Goal: Communication & Community: Answer question/provide support

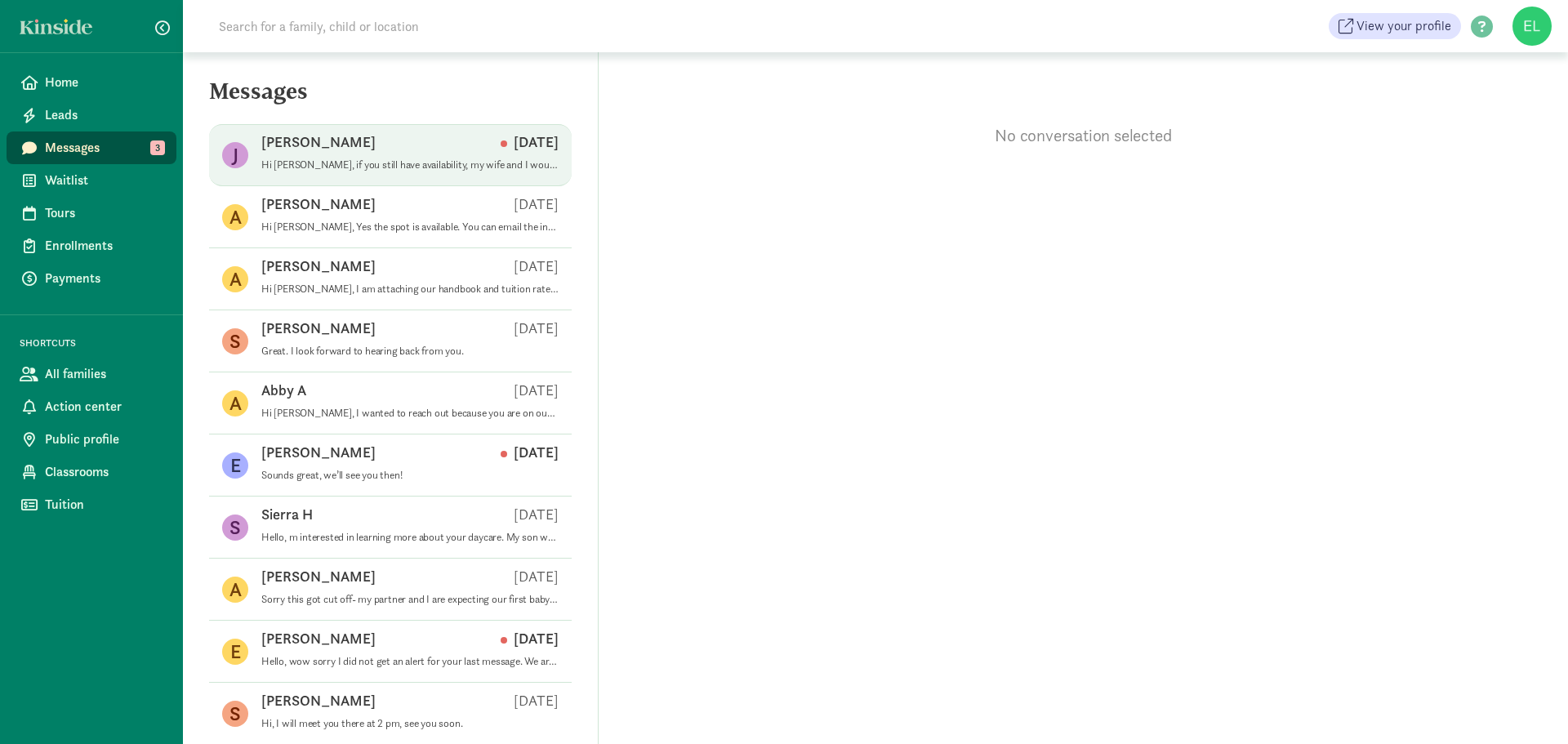
click at [411, 133] on div "Joseph S Aug 21" at bounding box center [409, 146] width 297 height 26
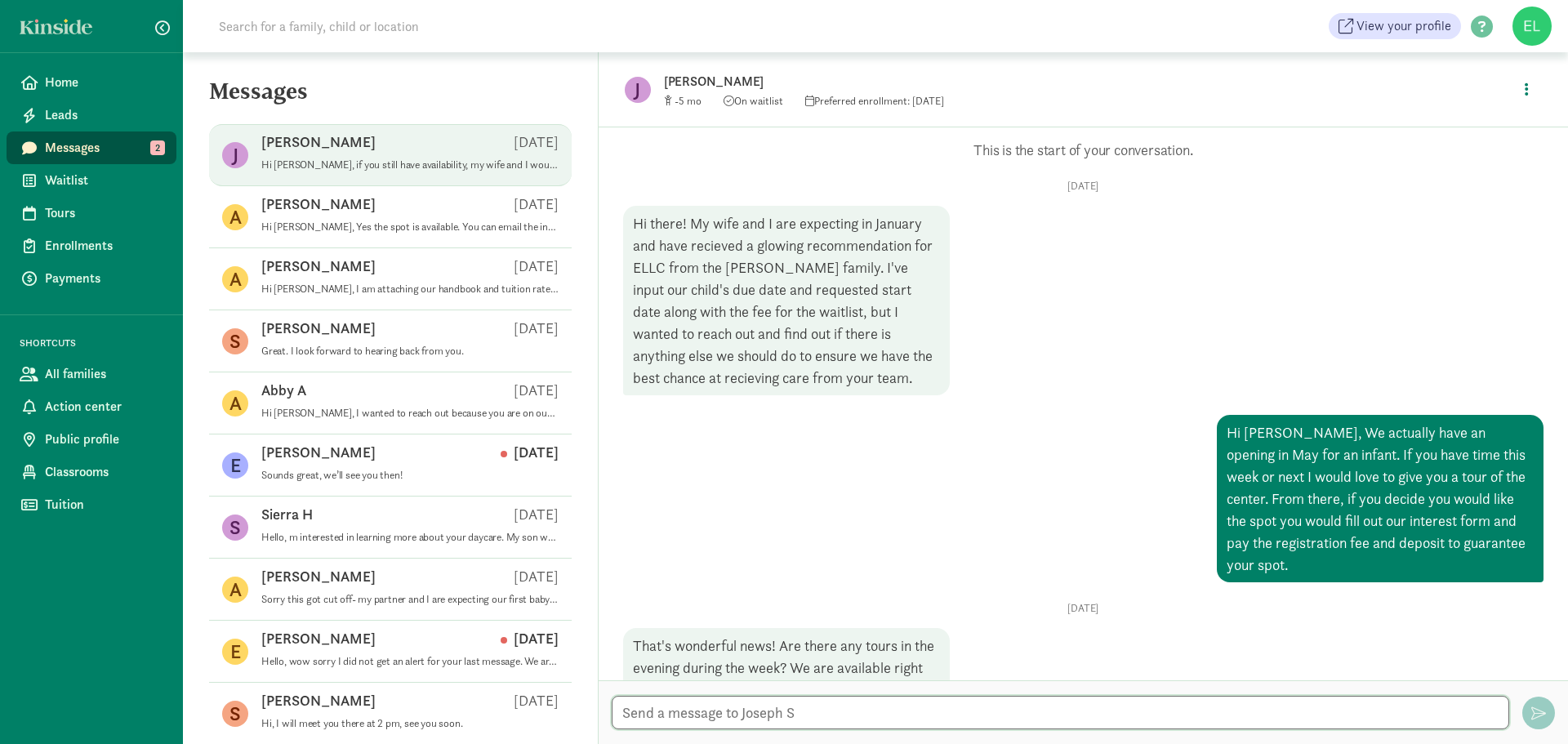
click at [714, 712] on textarea at bounding box center [1061, 712] width 898 height 34
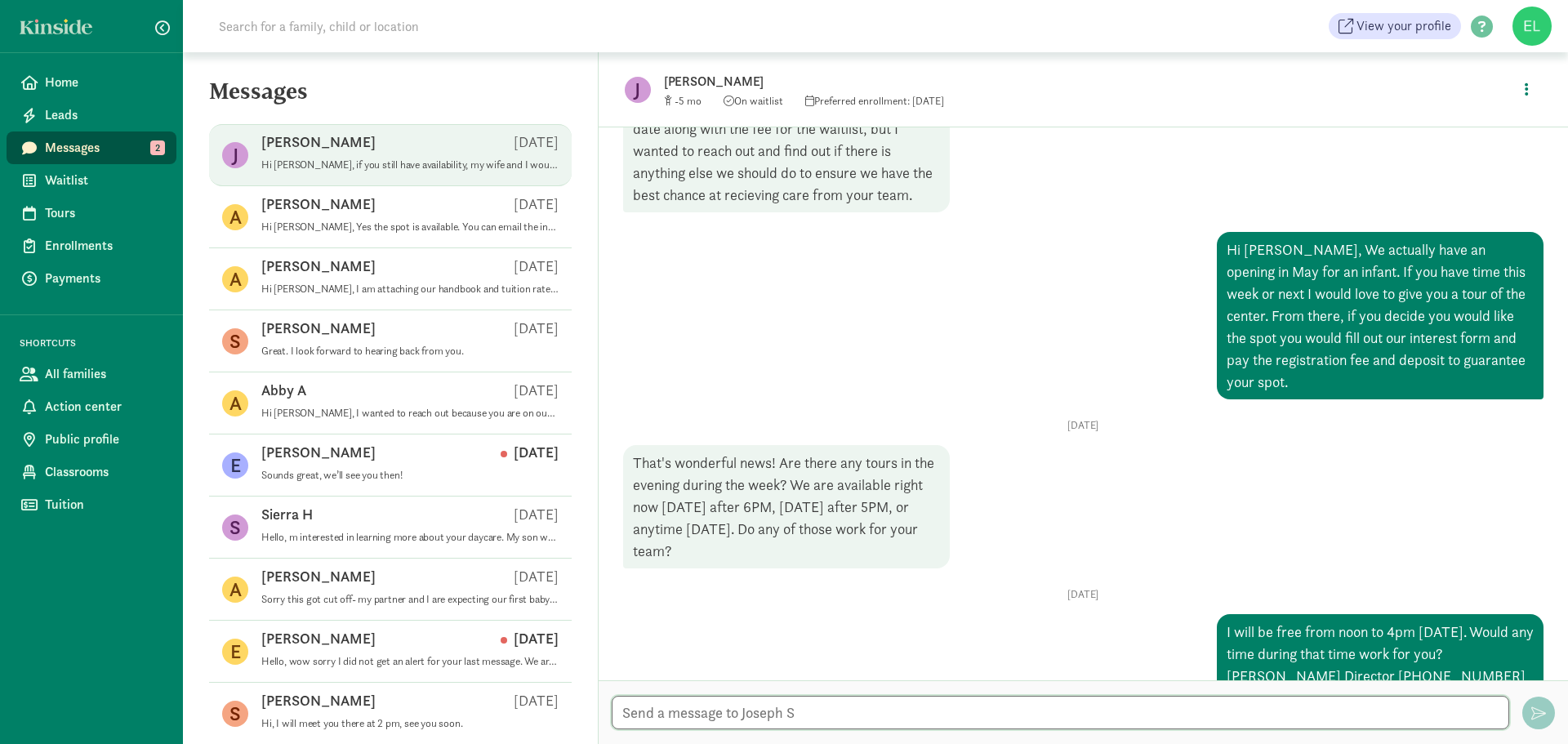
scroll to position [341, 0]
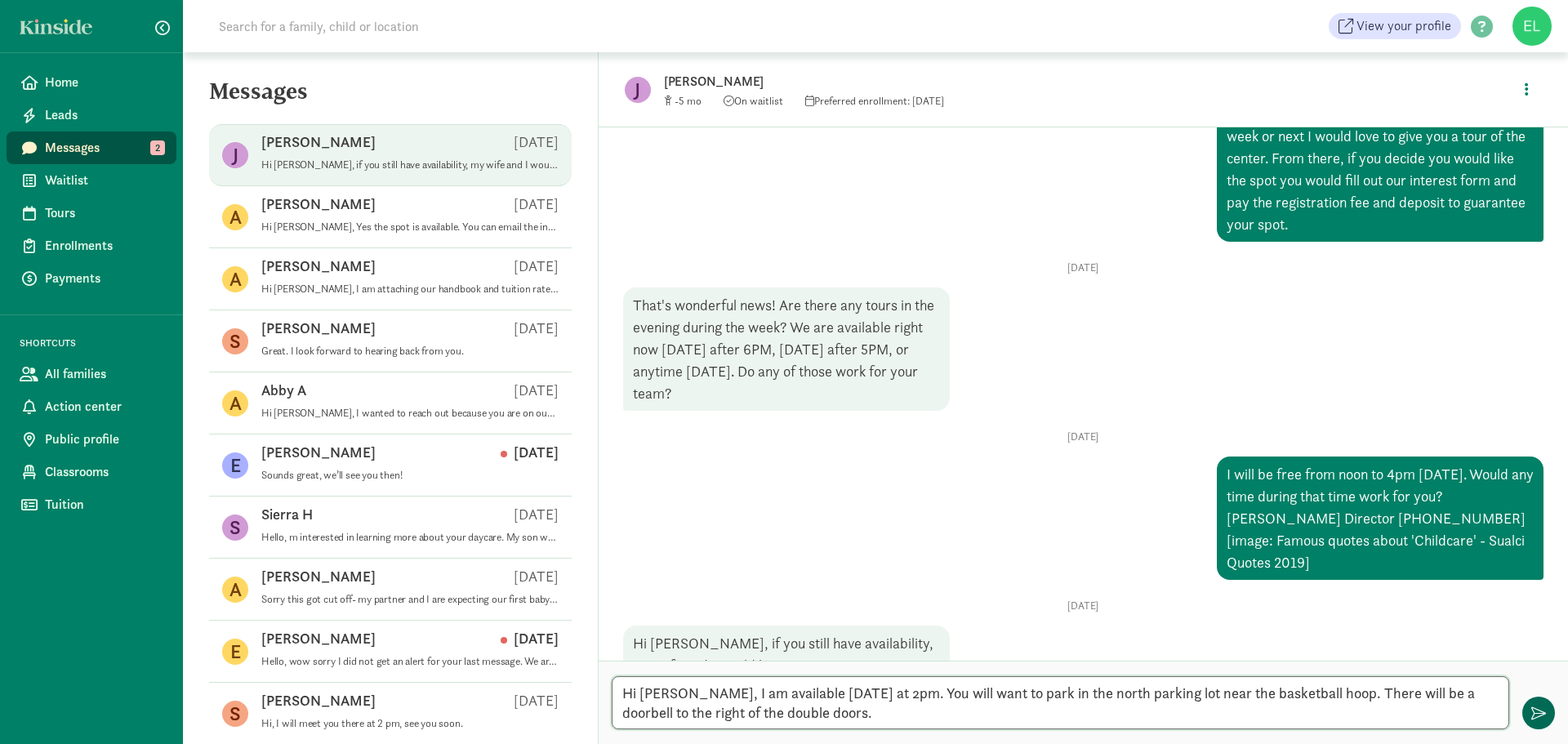
type textarea "Hi Joseph, I am available tomorrow at 2pm. You will want to park in the north p…"
drag, startPoint x: 1540, startPoint y: 714, endPoint x: 1554, endPoint y: 711, distance: 14.3
click at [1544, 720] on span "button" at bounding box center [1538, 713] width 15 height 15
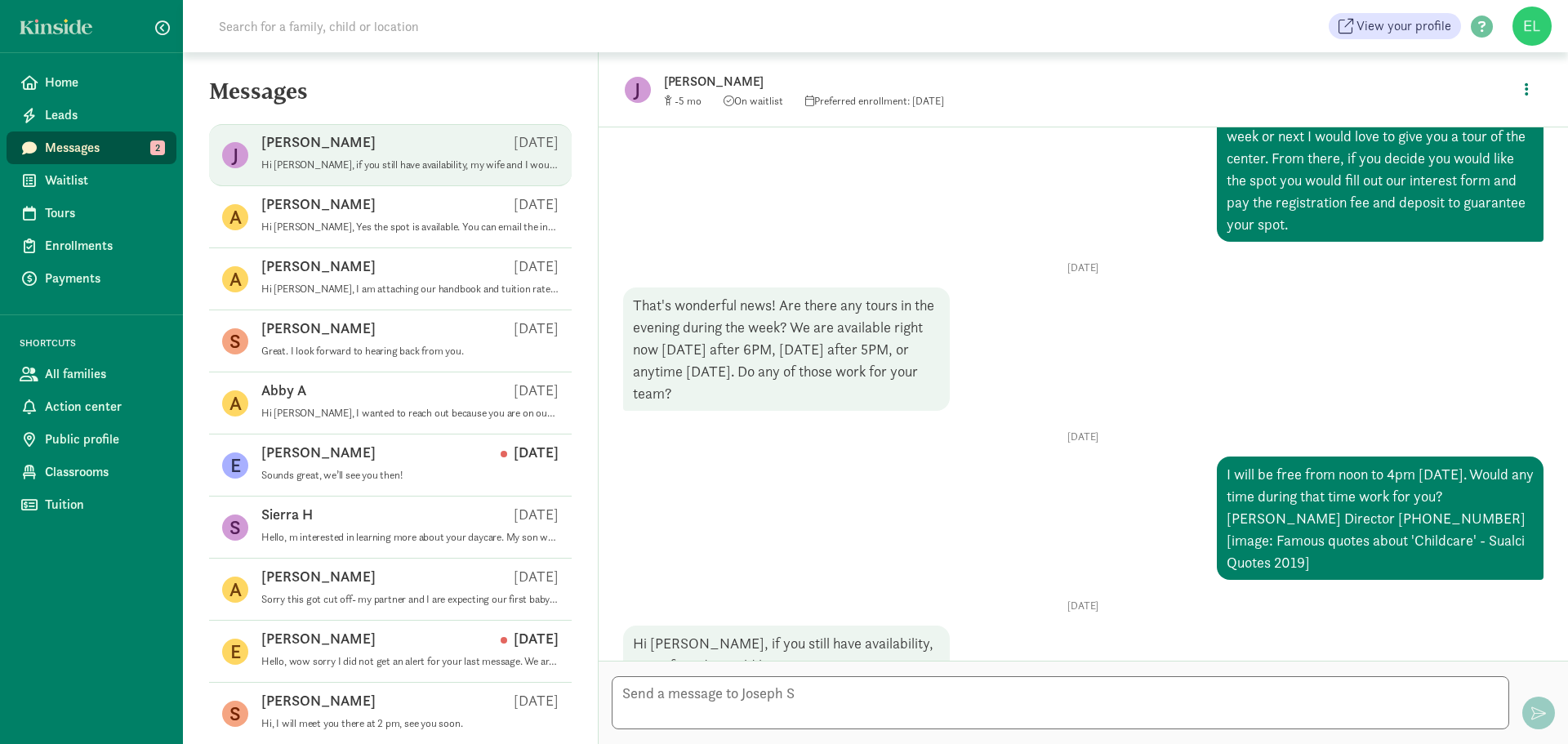
scroll to position [461, 0]
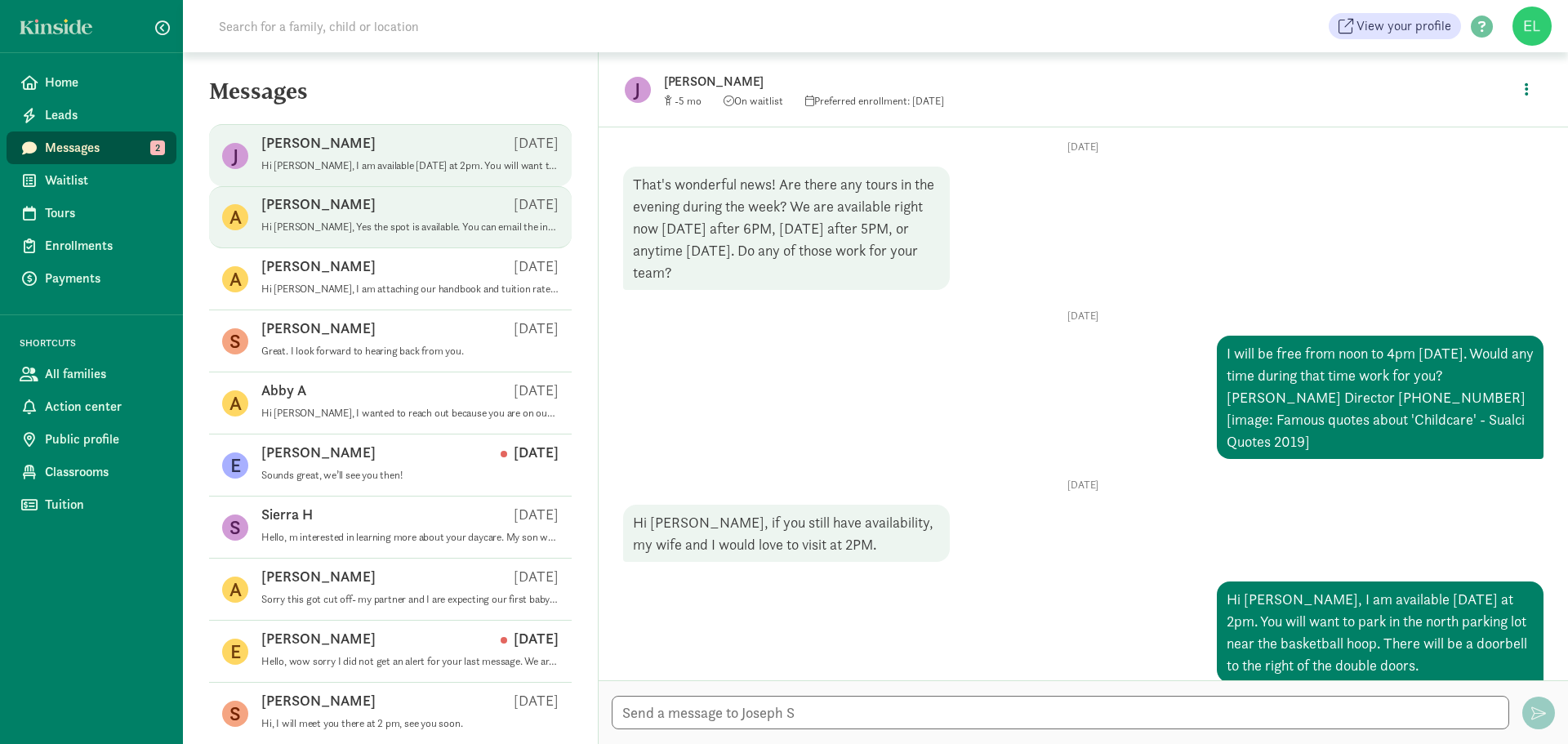
click at [305, 248] on div "A Andrew B Aug 18 Hi Andrew, Yes the spot is available. You can email the inter…" at bounding box center [390, 279] width 363 height 62
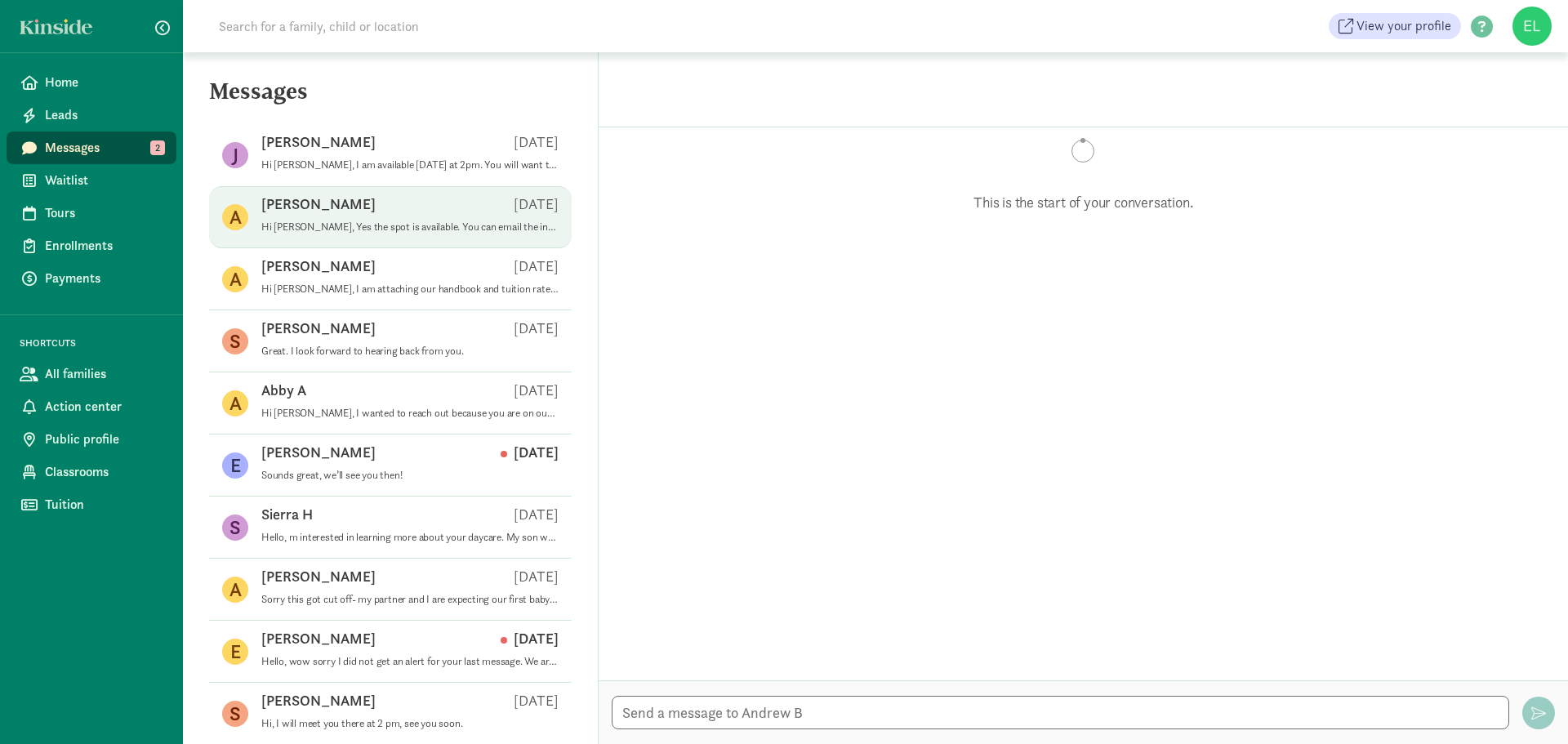
scroll to position [424, 0]
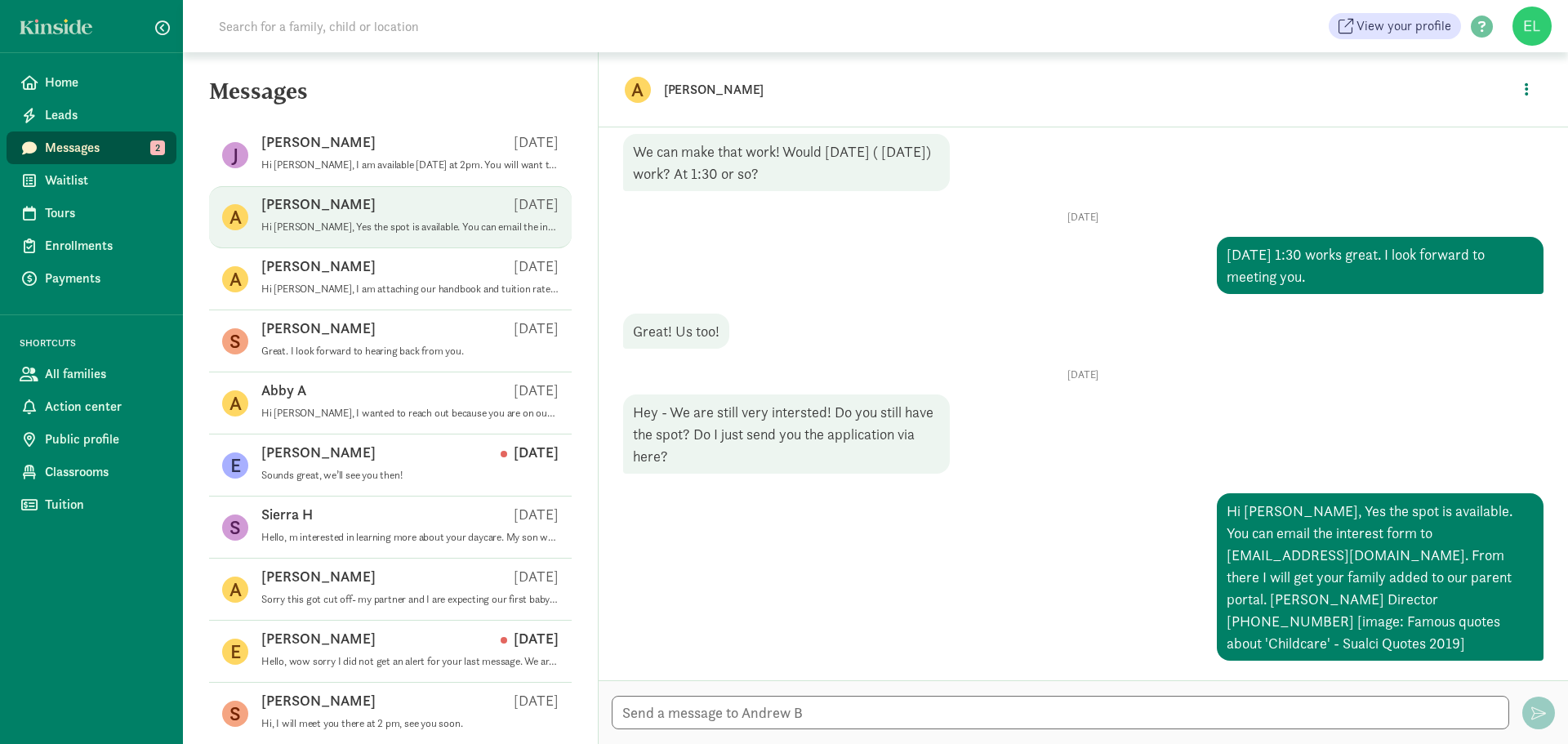
click at [677, 88] on p "Andrew B" at bounding box center [921, 90] width 514 height 23
click at [695, 88] on p "Andrew B" at bounding box center [921, 90] width 514 height 23
click at [719, 97] on p "Andrew B" at bounding box center [921, 90] width 514 height 23
click at [1543, 100] on div "A Andrew B Enroll" at bounding box center [1083, 90] width 969 height 74
click at [1529, 91] on button "button" at bounding box center [1526, 89] width 30 height 35
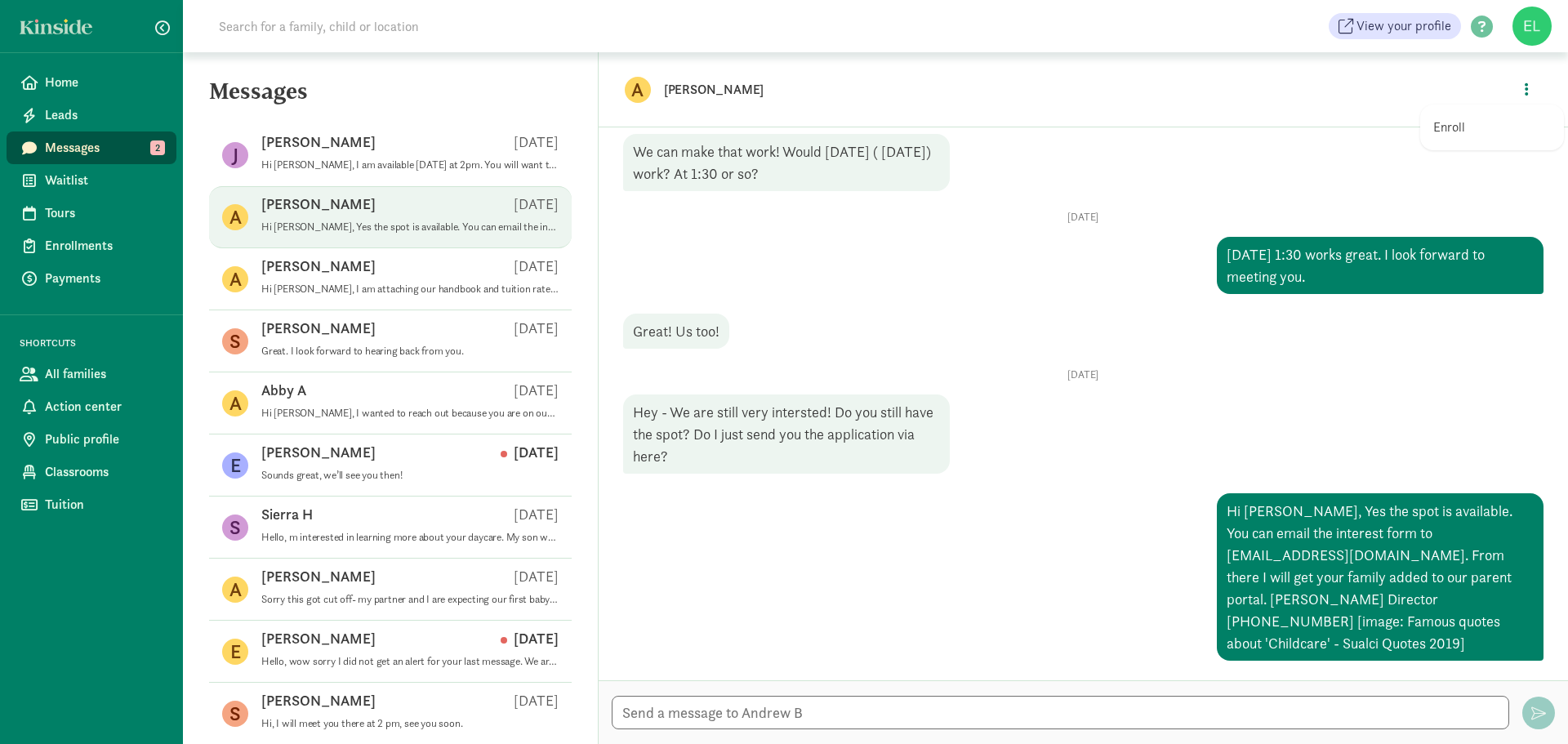
click at [650, 84] on div "A Andrew B Enroll" at bounding box center [1083, 90] width 969 height 74
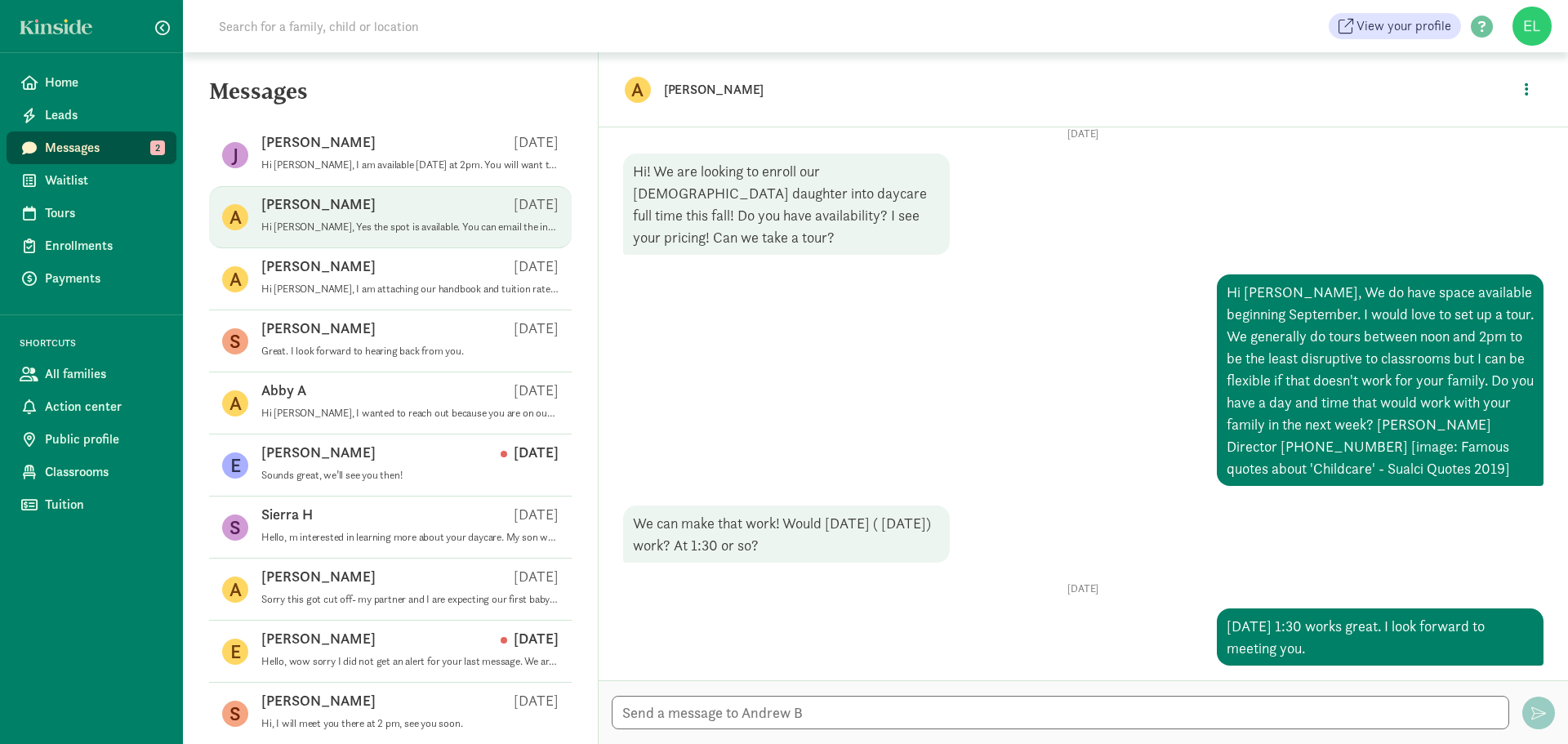
scroll to position [0, 0]
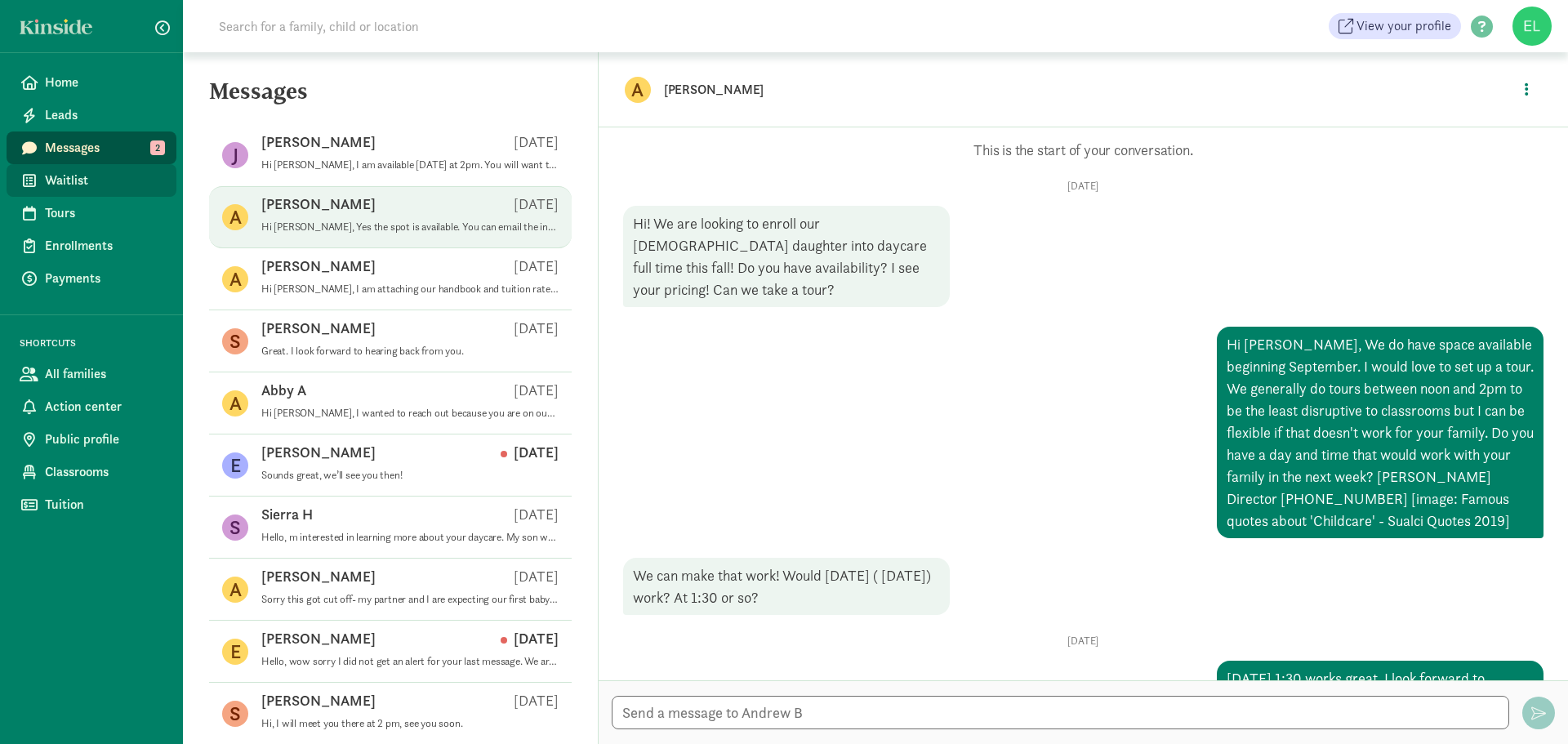
click at [126, 172] on span "Waitlist" at bounding box center [103, 180] width 118 height 20
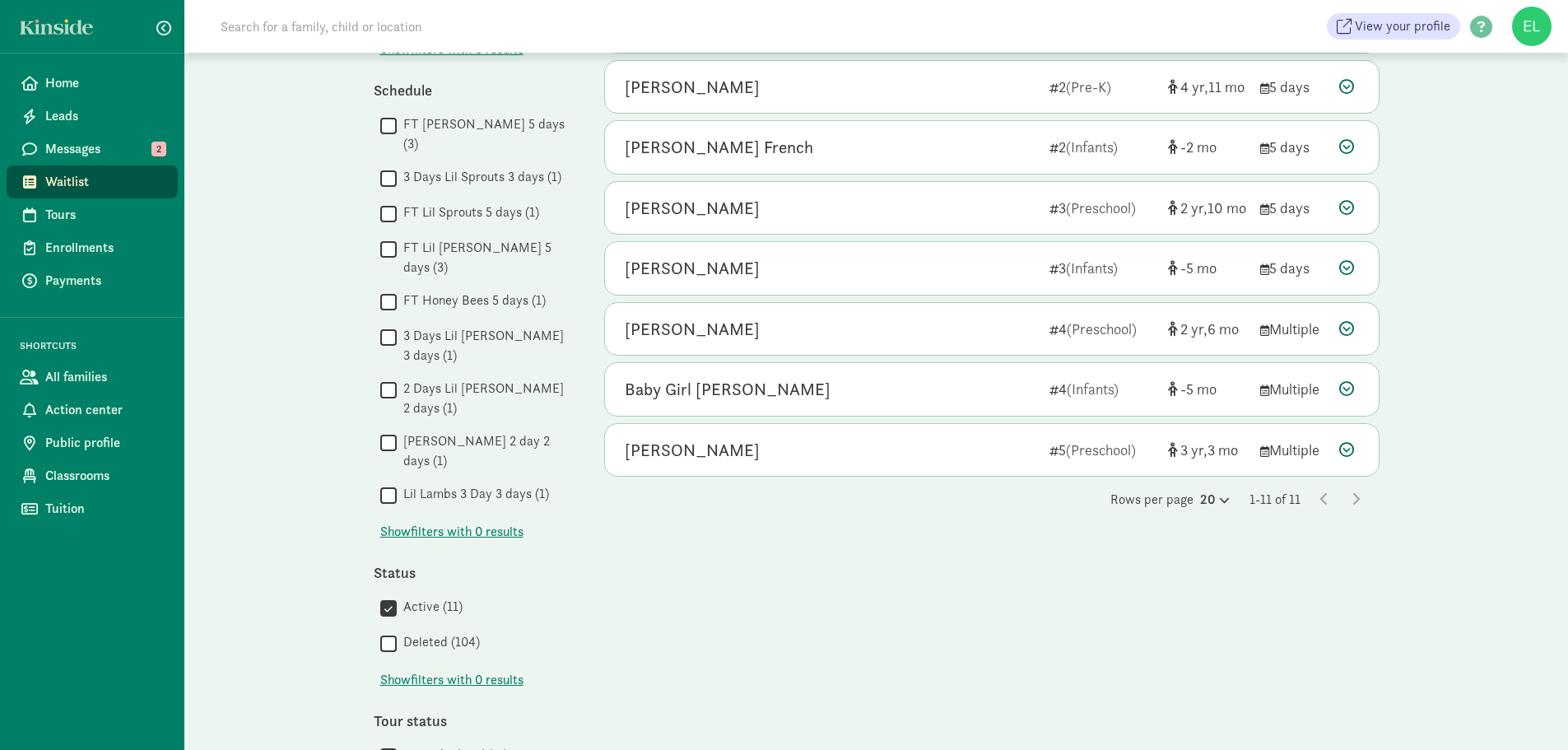
scroll to position [405, 0]
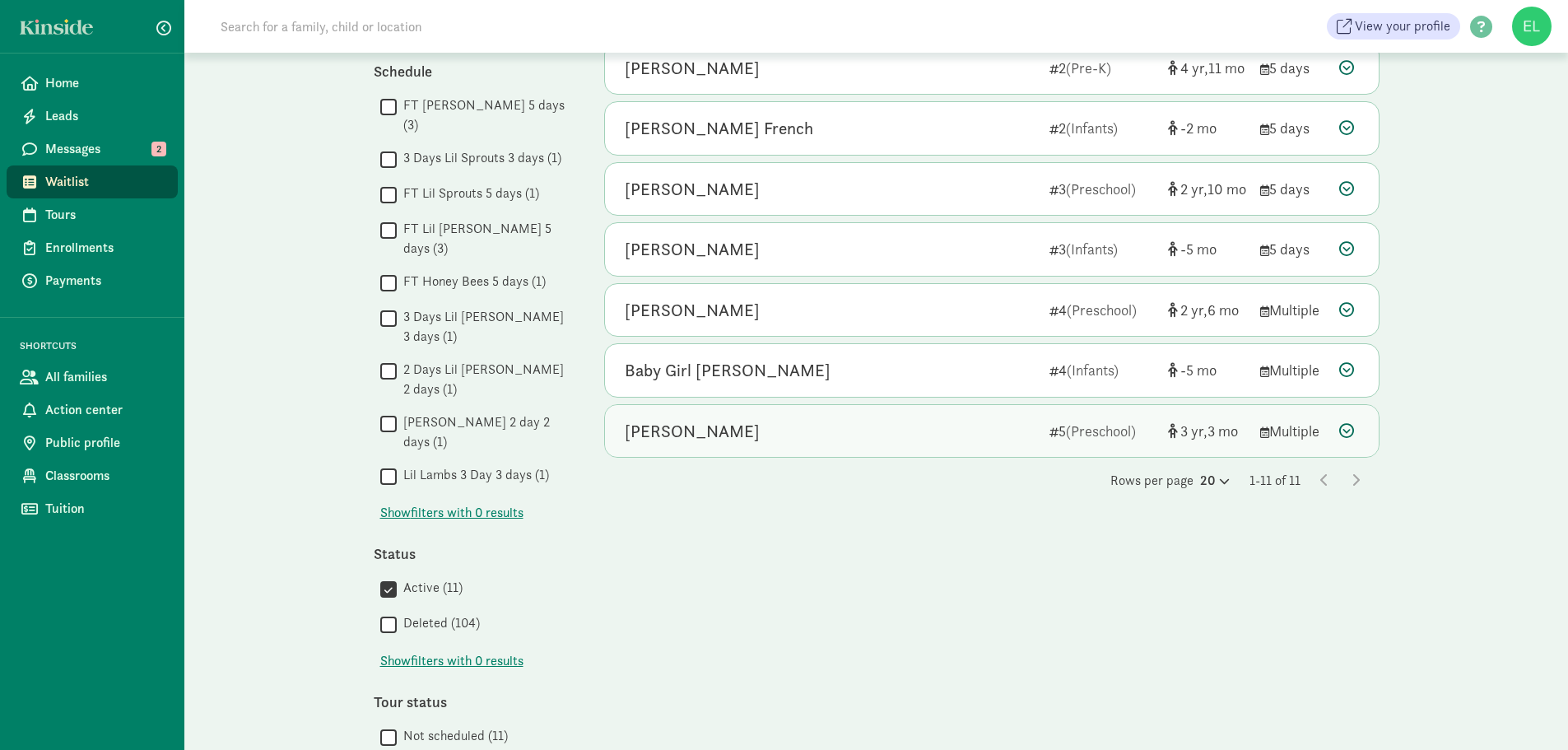
click at [721, 444] on div "[PERSON_NAME] 5 (Preschool) 3 3 Multiple" at bounding box center [992, 431] width 774 height 53
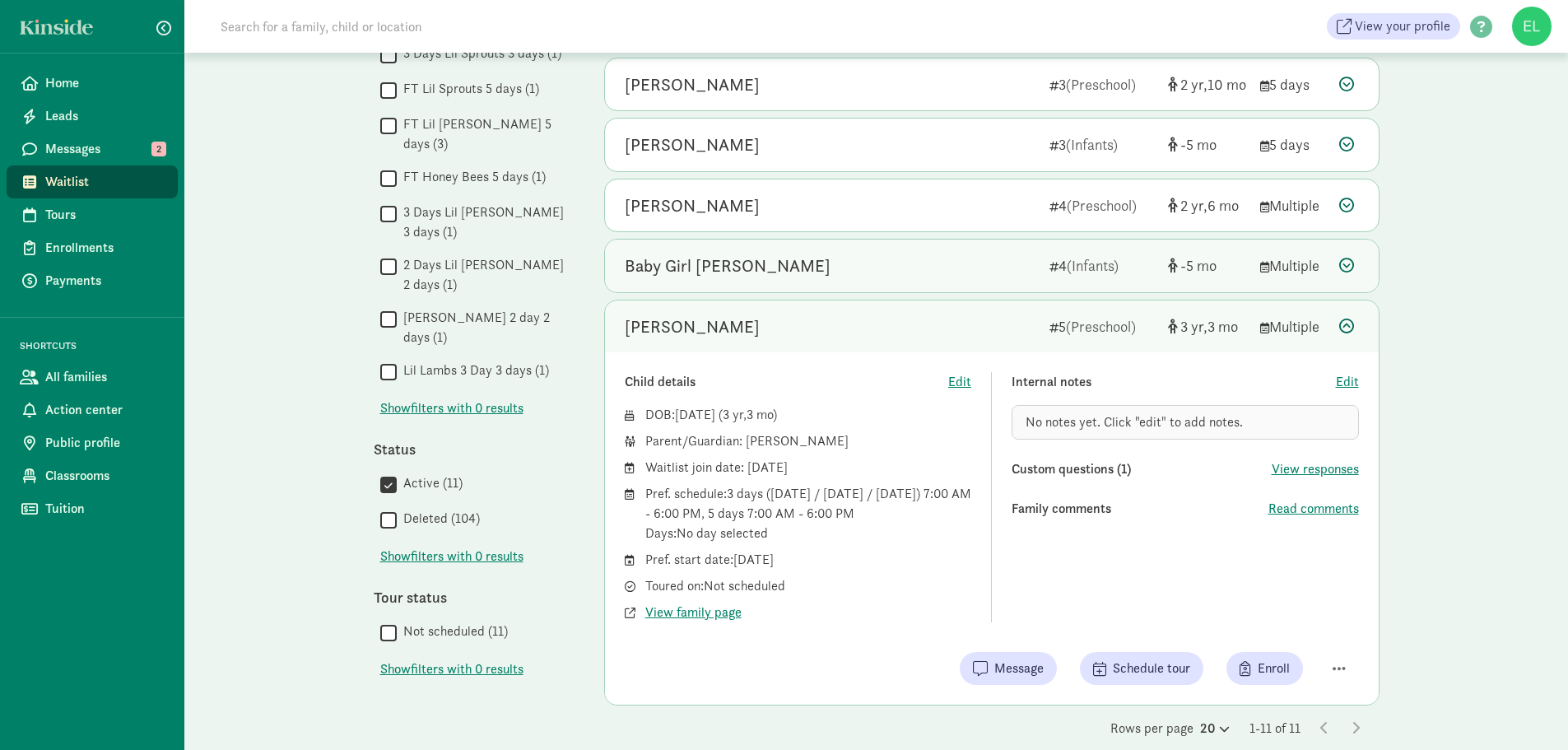
scroll to position [530, 0]
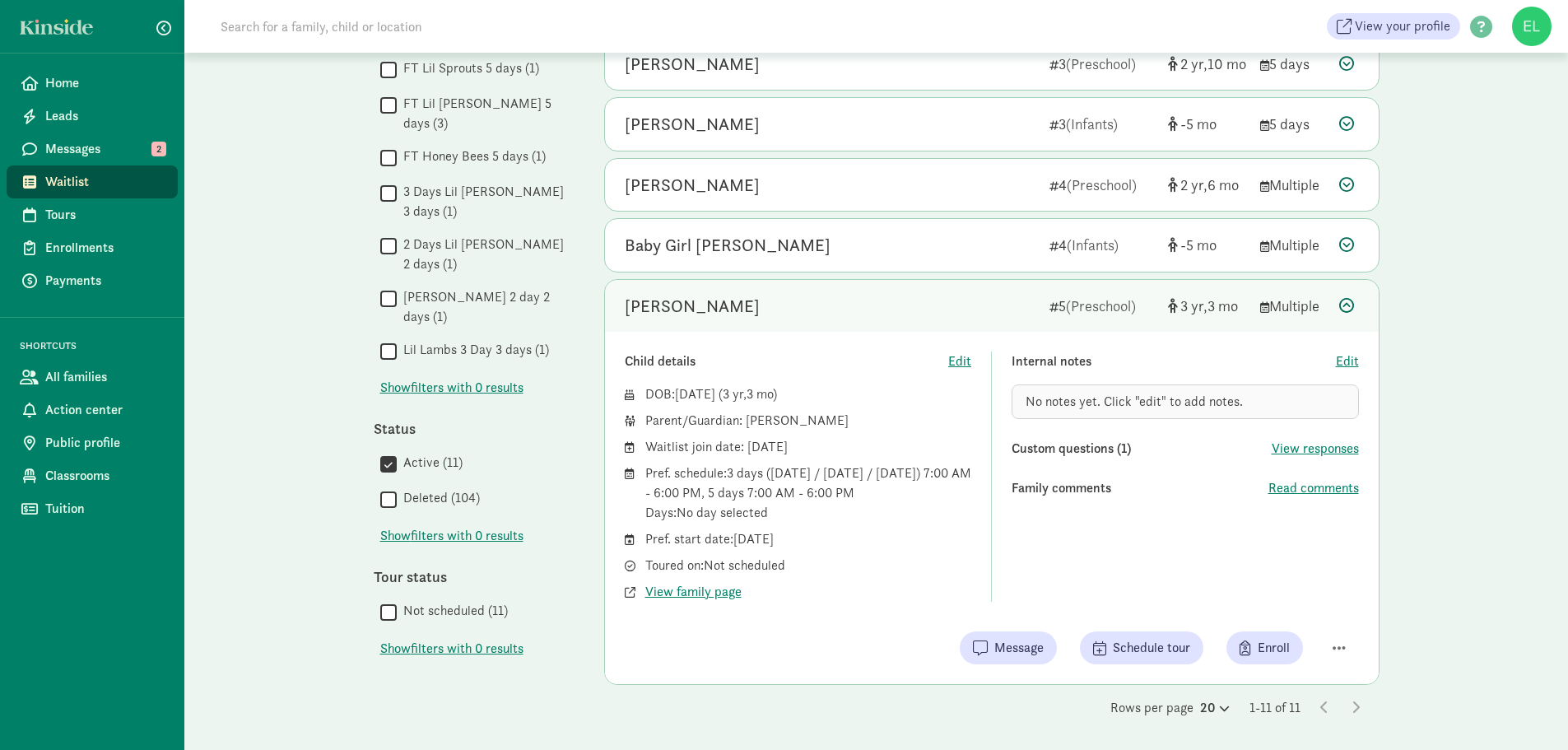
drag, startPoint x: 715, startPoint y: 528, endPoint x: 777, endPoint y: 533, distance: 62.2
click at [777, 533] on div "DOB: [DATE] ( 3 3 ) Parent/Guardian: [PERSON_NAME] Waitlist join date: [DATE] P…" at bounding box center [798, 494] width 347 height 217
click at [825, 425] on div "Parent/Guardian: [PERSON_NAME]" at bounding box center [809, 421] width 327 height 20
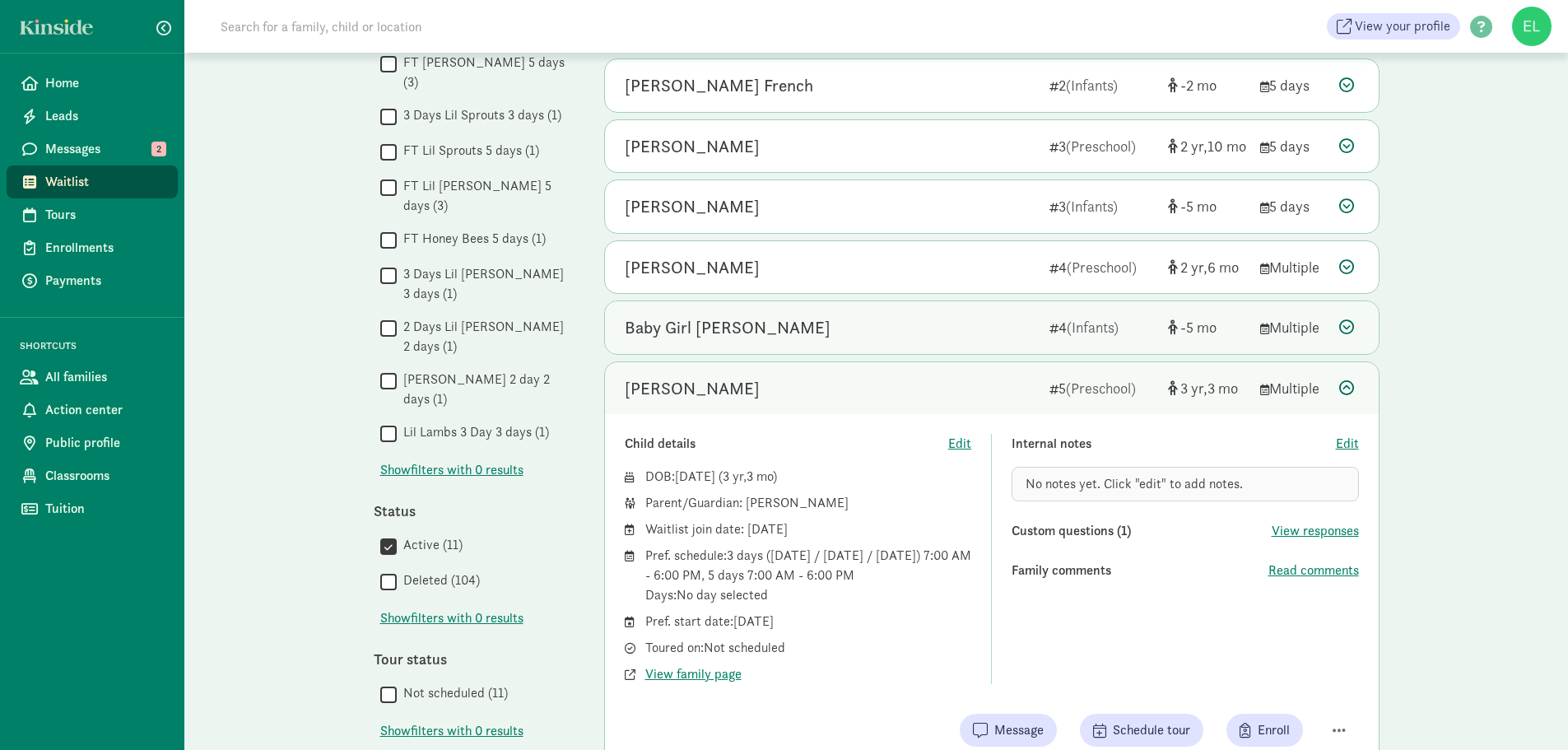
click at [738, 329] on div "Baby Girl [PERSON_NAME]" at bounding box center [727, 328] width 206 height 26
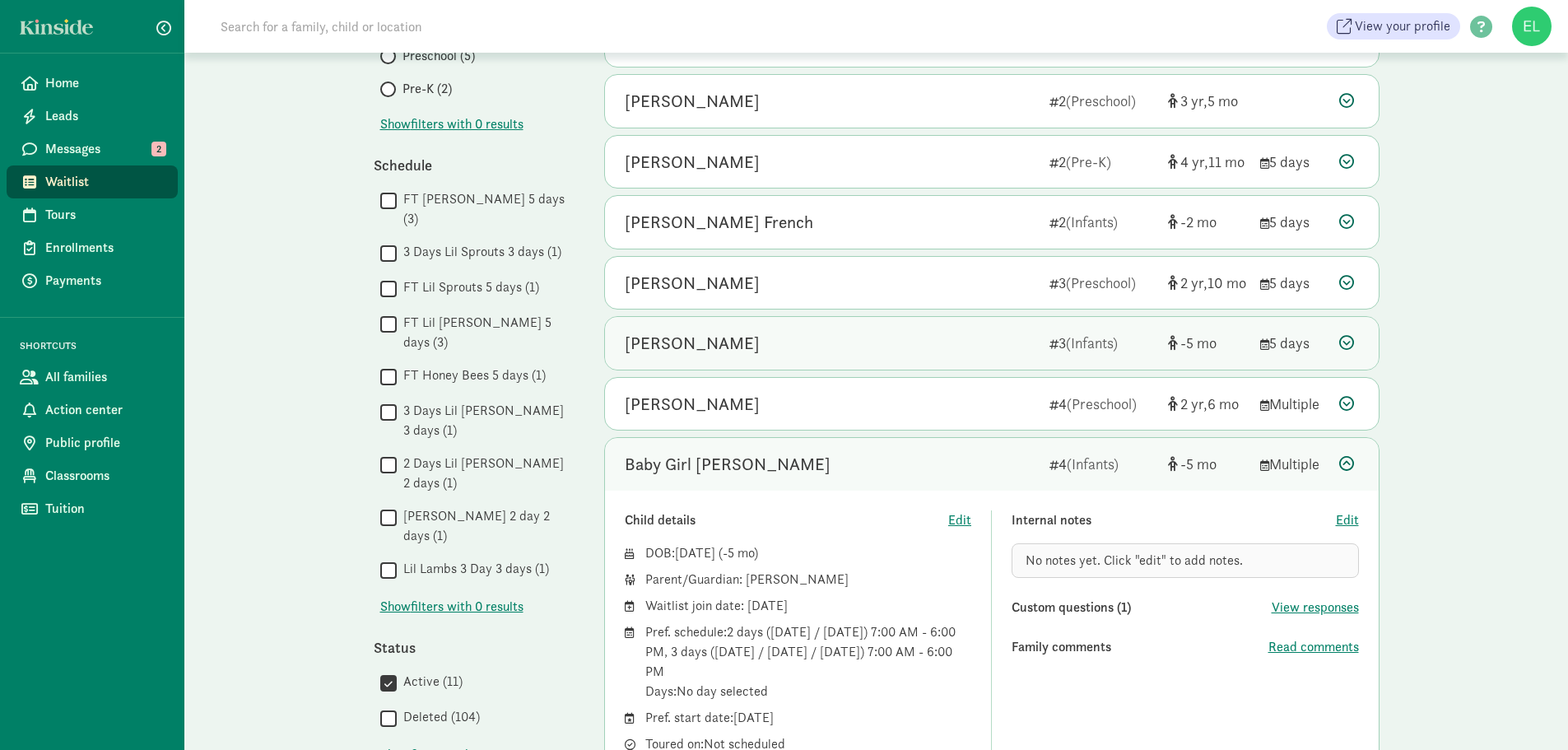
scroll to position [303, 0]
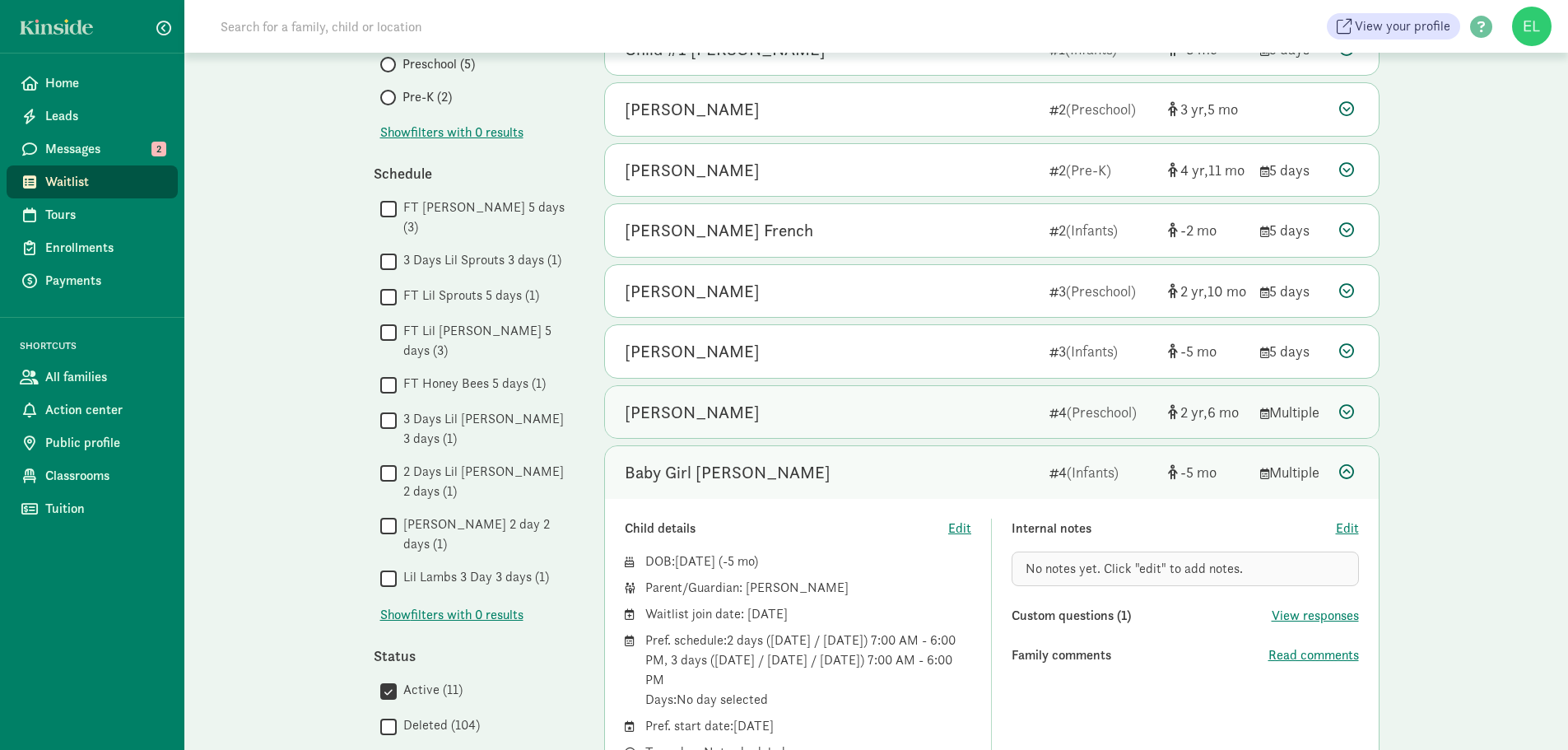
click at [784, 405] on div "[PERSON_NAME]" at bounding box center [830, 413] width 412 height 26
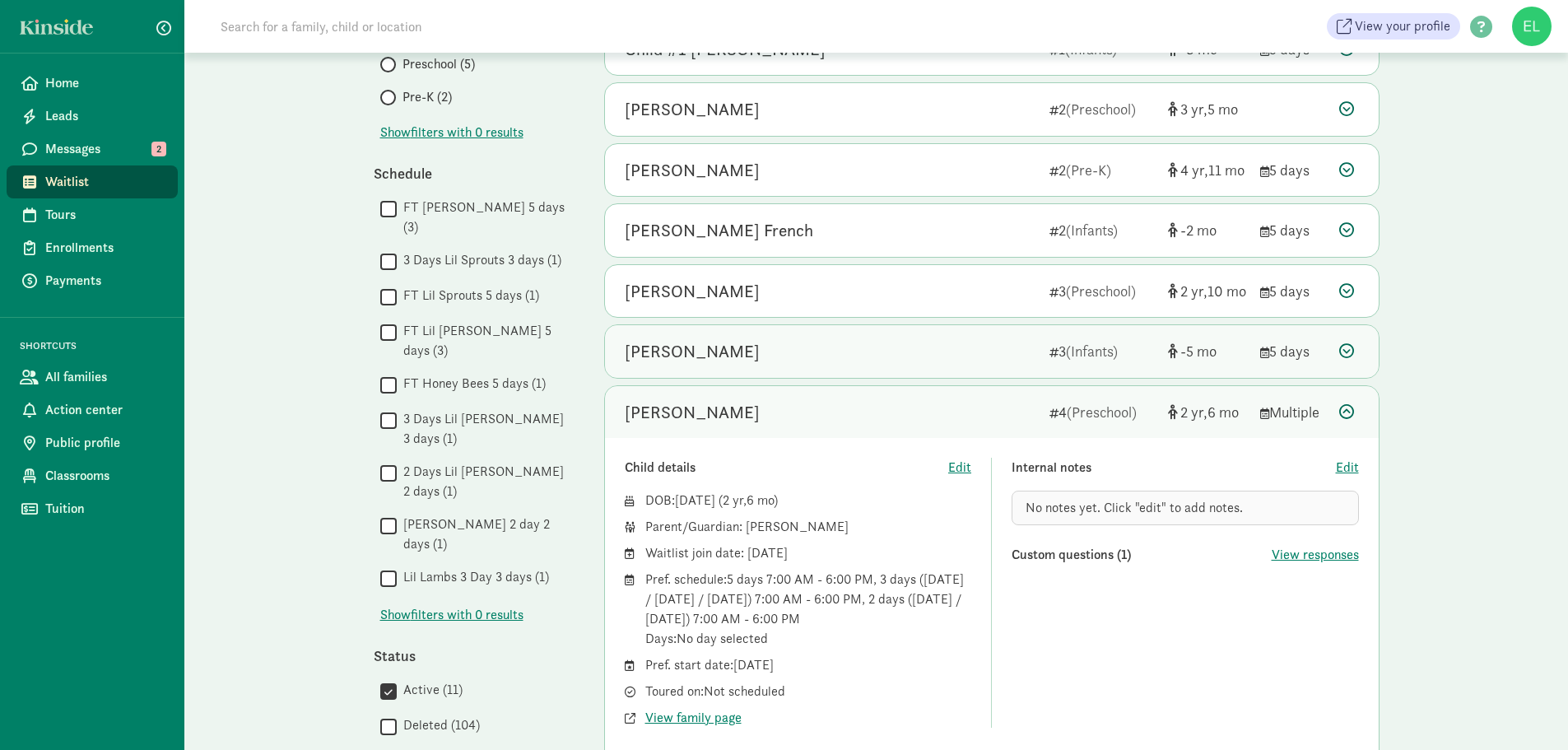
click at [798, 359] on div "[PERSON_NAME]" at bounding box center [830, 352] width 412 height 26
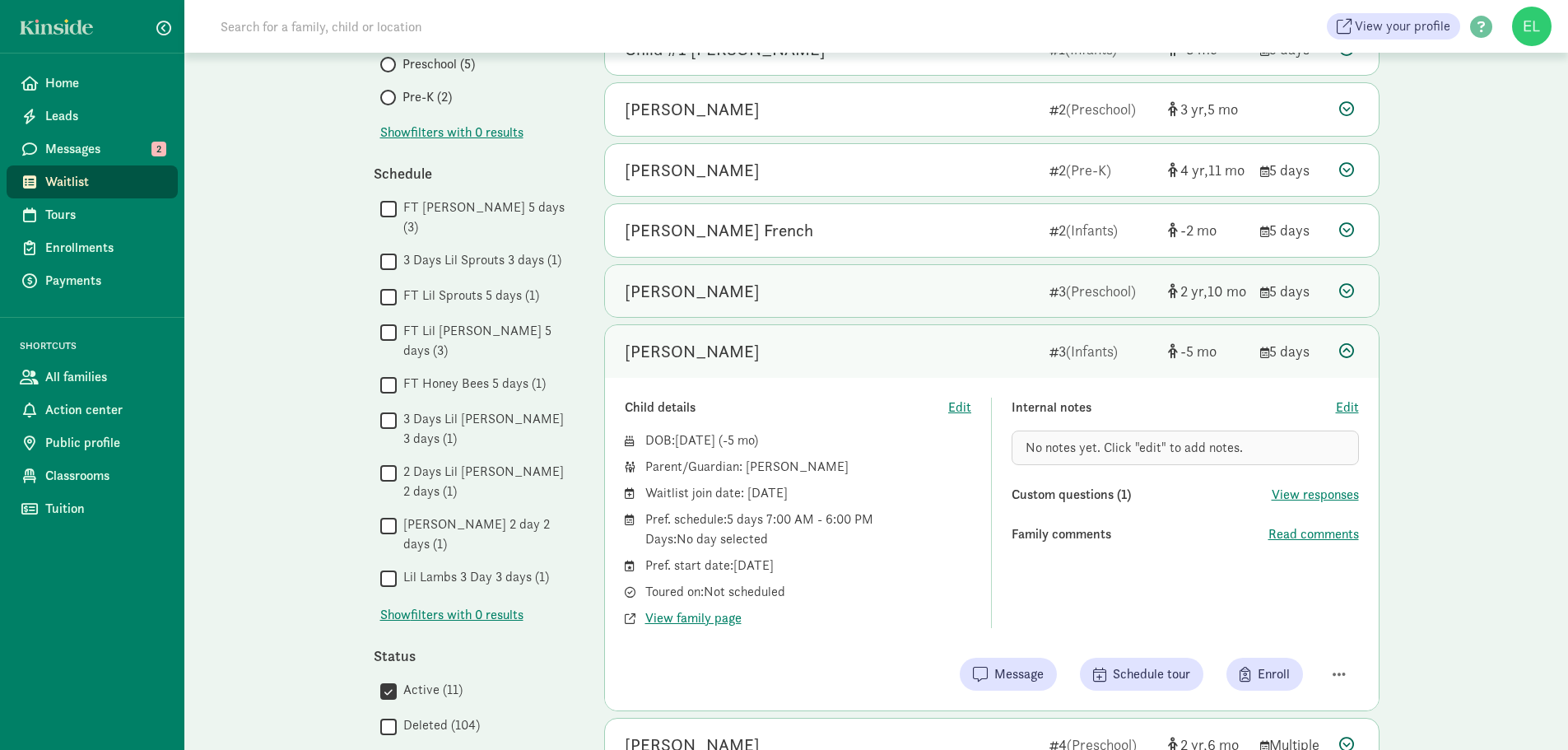
click at [800, 298] on div "[PERSON_NAME]" at bounding box center [830, 291] width 412 height 26
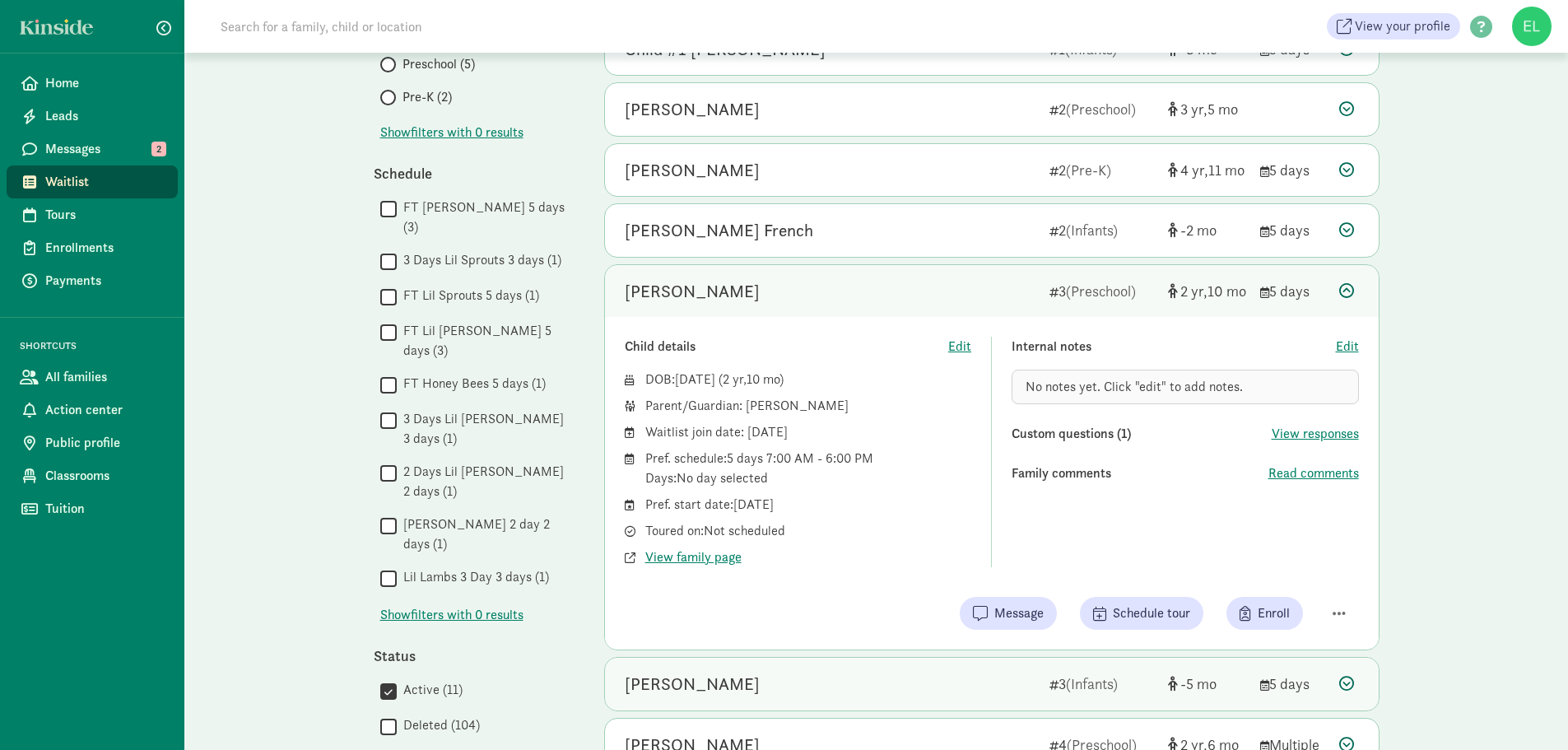
click at [737, 692] on div "[PERSON_NAME]" at bounding box center [830, 684] width 412 height 26
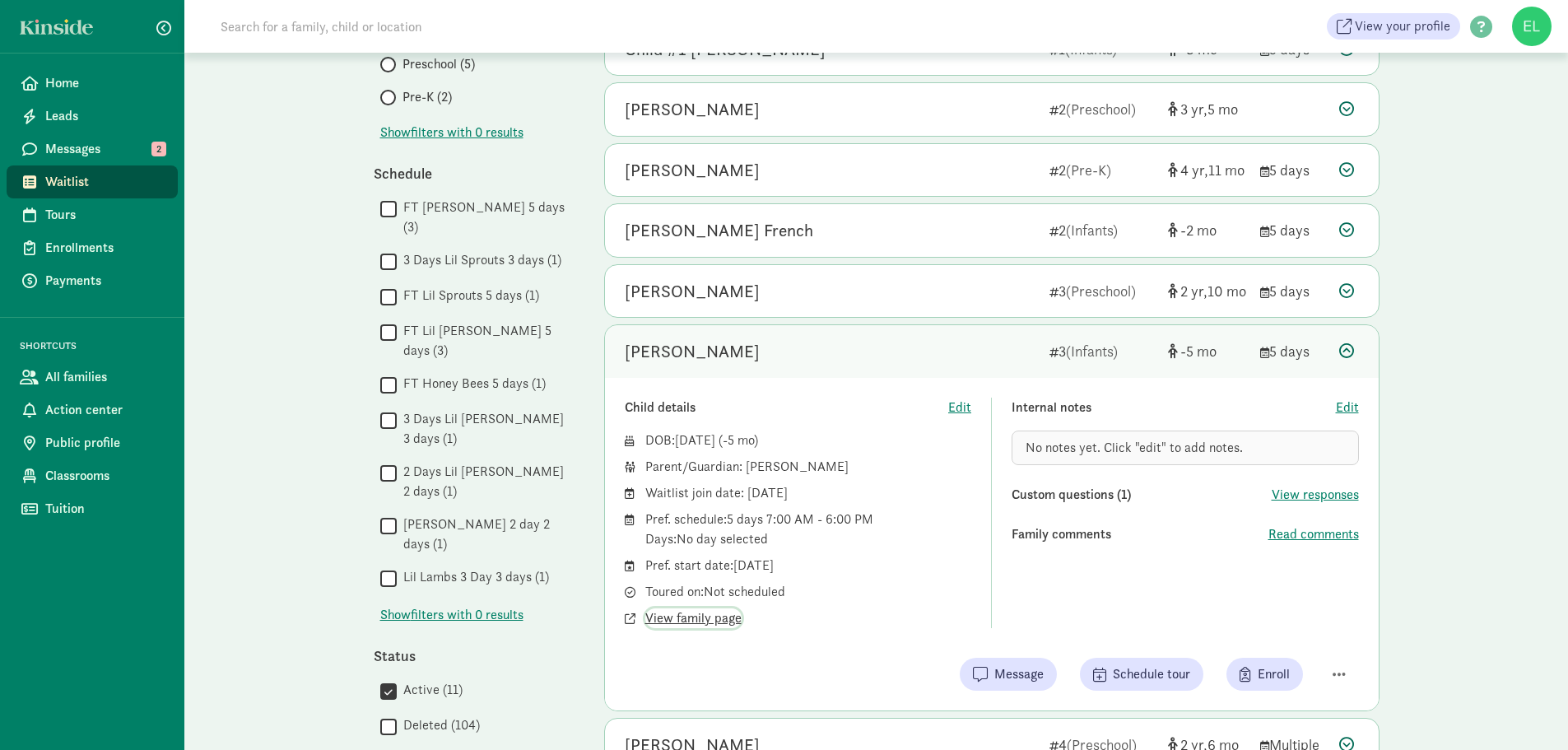
click at [688, 623] on span "View family page" at bounding box center [693, 618] width 96 height 20
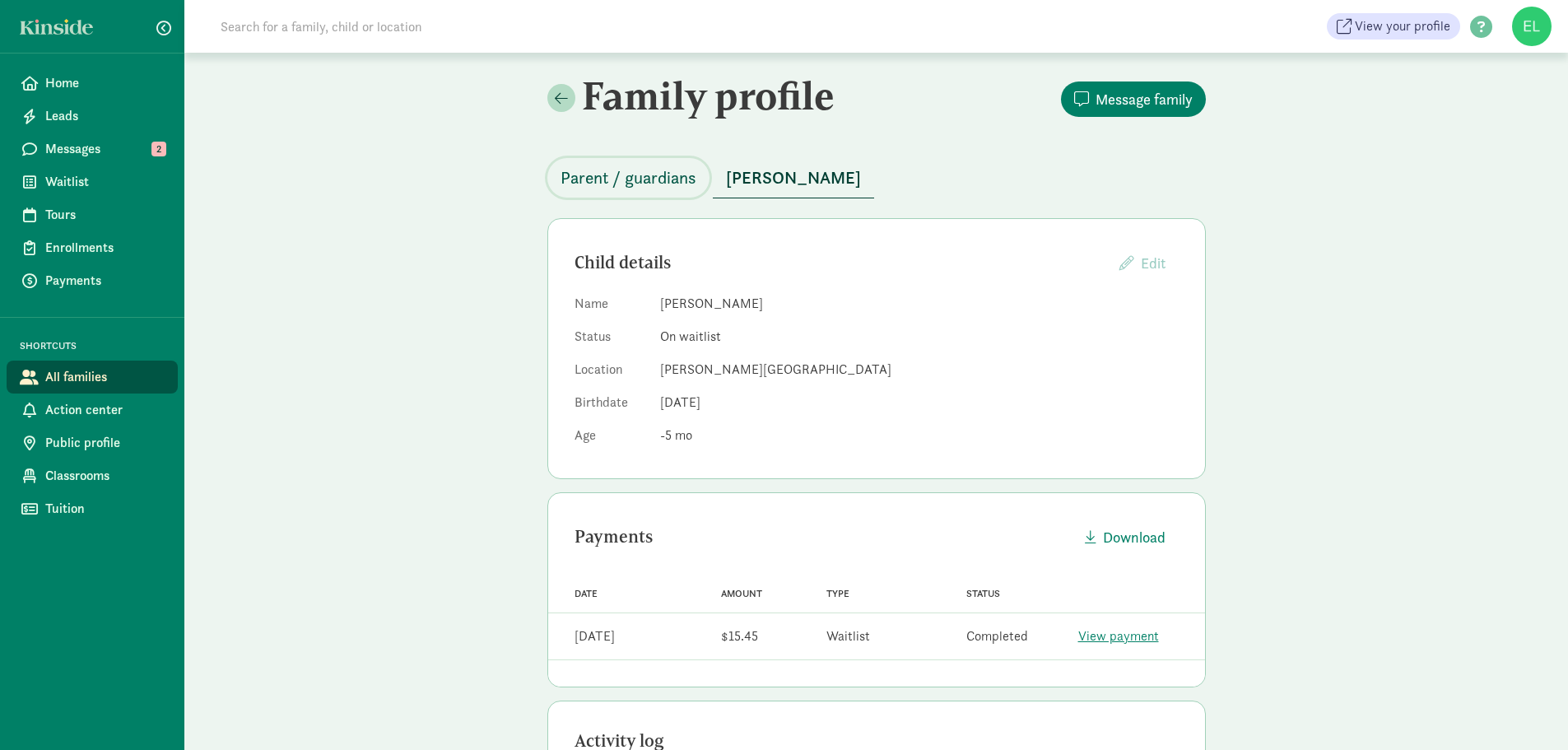
click at [608, 181] on span "Parent / guardians" at bounding box center [628, 178] width 136 height 26
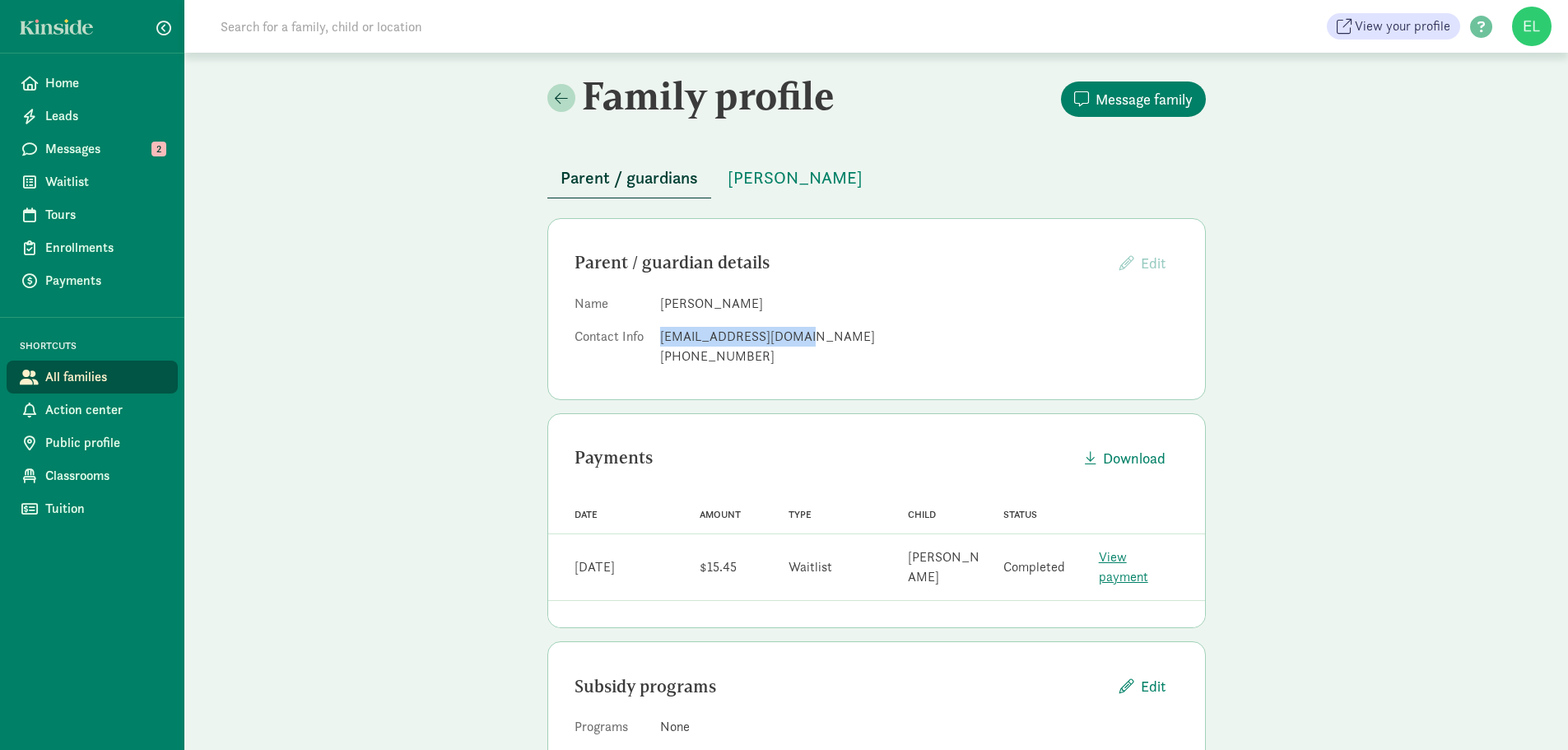
drag, startPoint x: 656, startPoint y: 339, endPoint x: 798, endPoint y: 339, distance: 142.0
click at [798, 339] on dl "Name Joseph Sutton Contact Info jsutton1000@gmail.com 334-414-0205" at bounding box center [877, 333] width 605 height 79
copy div "jsutton1000@gmail.com"
click at [104, 149] on span "Messages" at bounding box center [104, 149] width 119 height 20
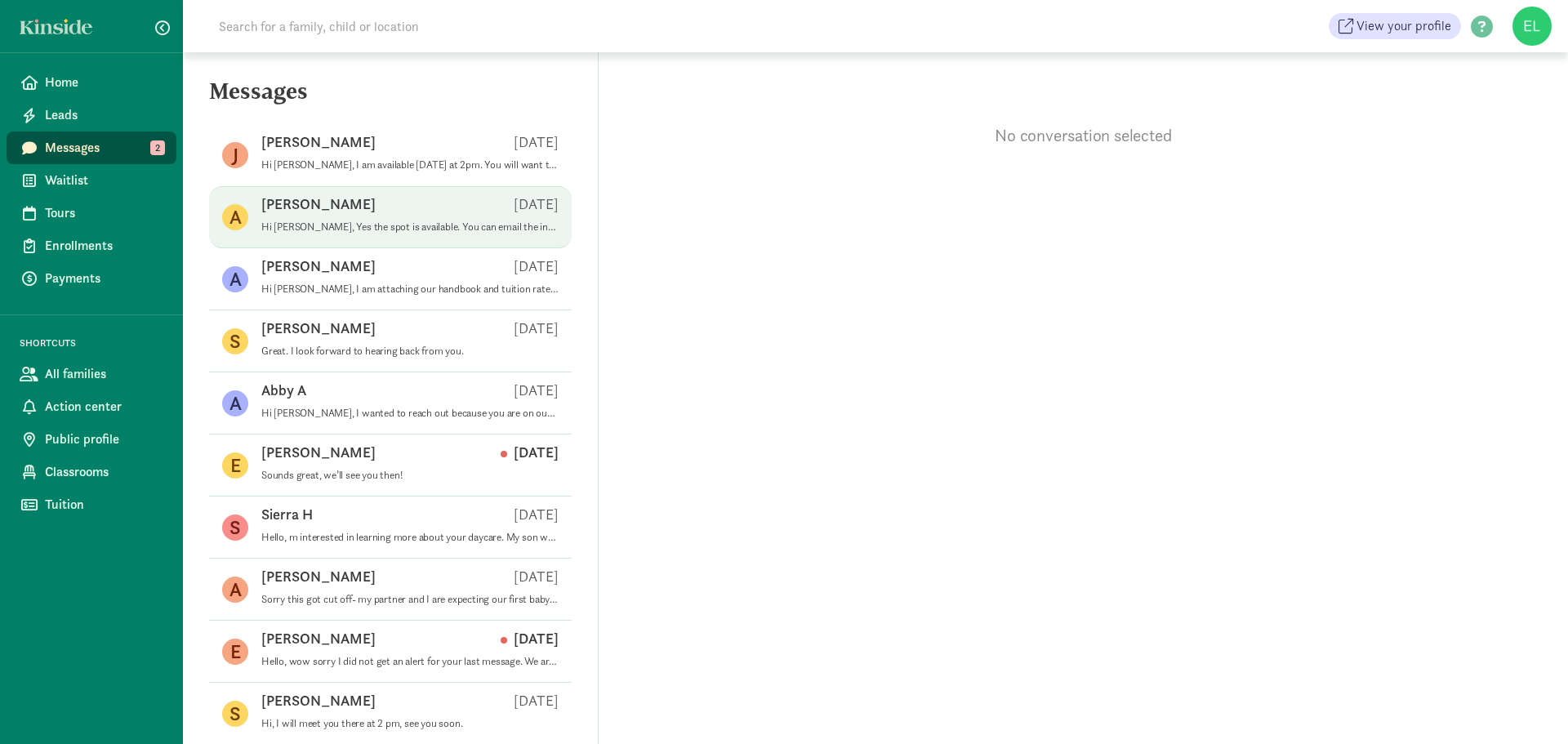
click at [356, 234] on span "Andrew B Aug 18 Hi Andrew, Yes the spot is available. You can email the interes…" at bounding box center [409, 217] width 297 height 46
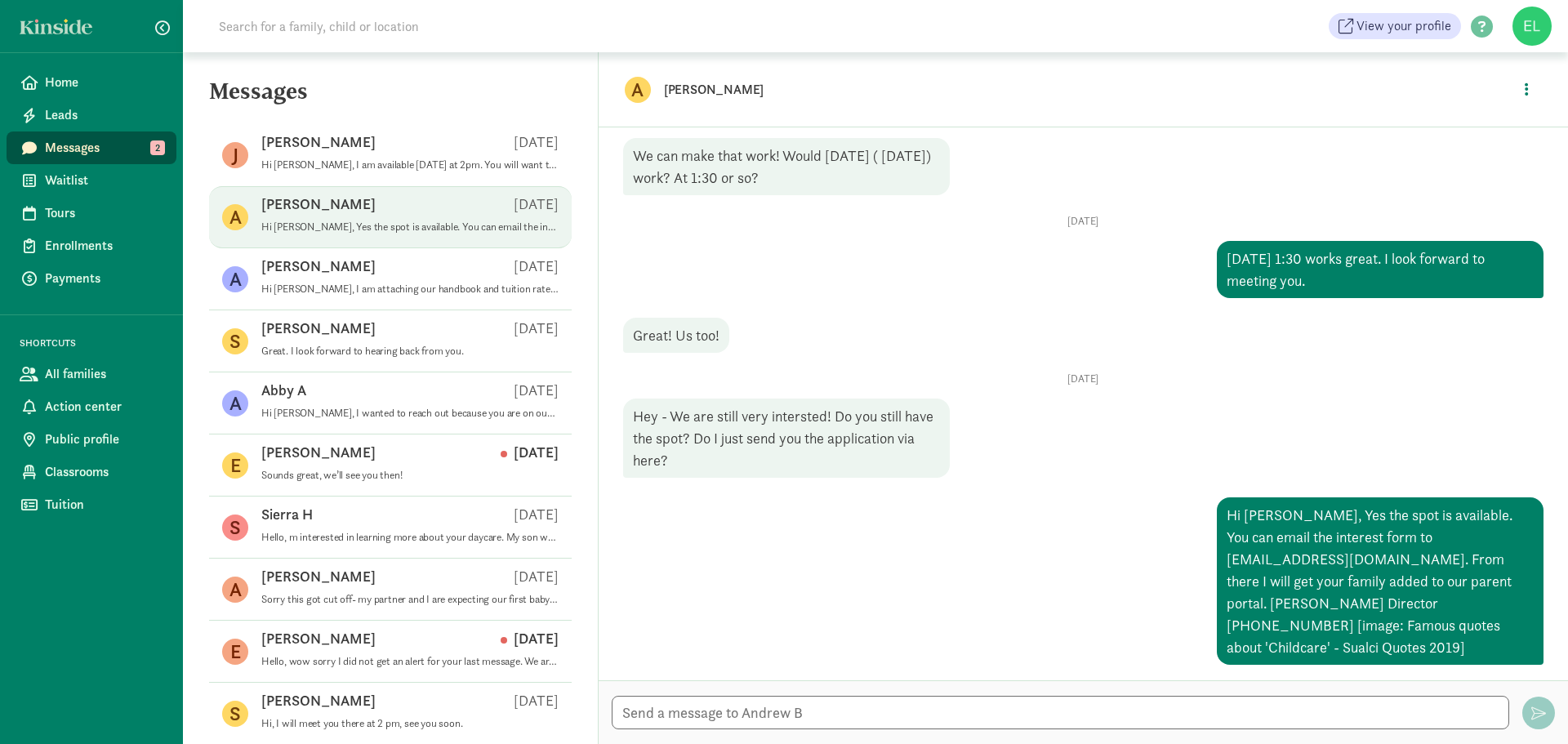
scroll to position [424, 0]
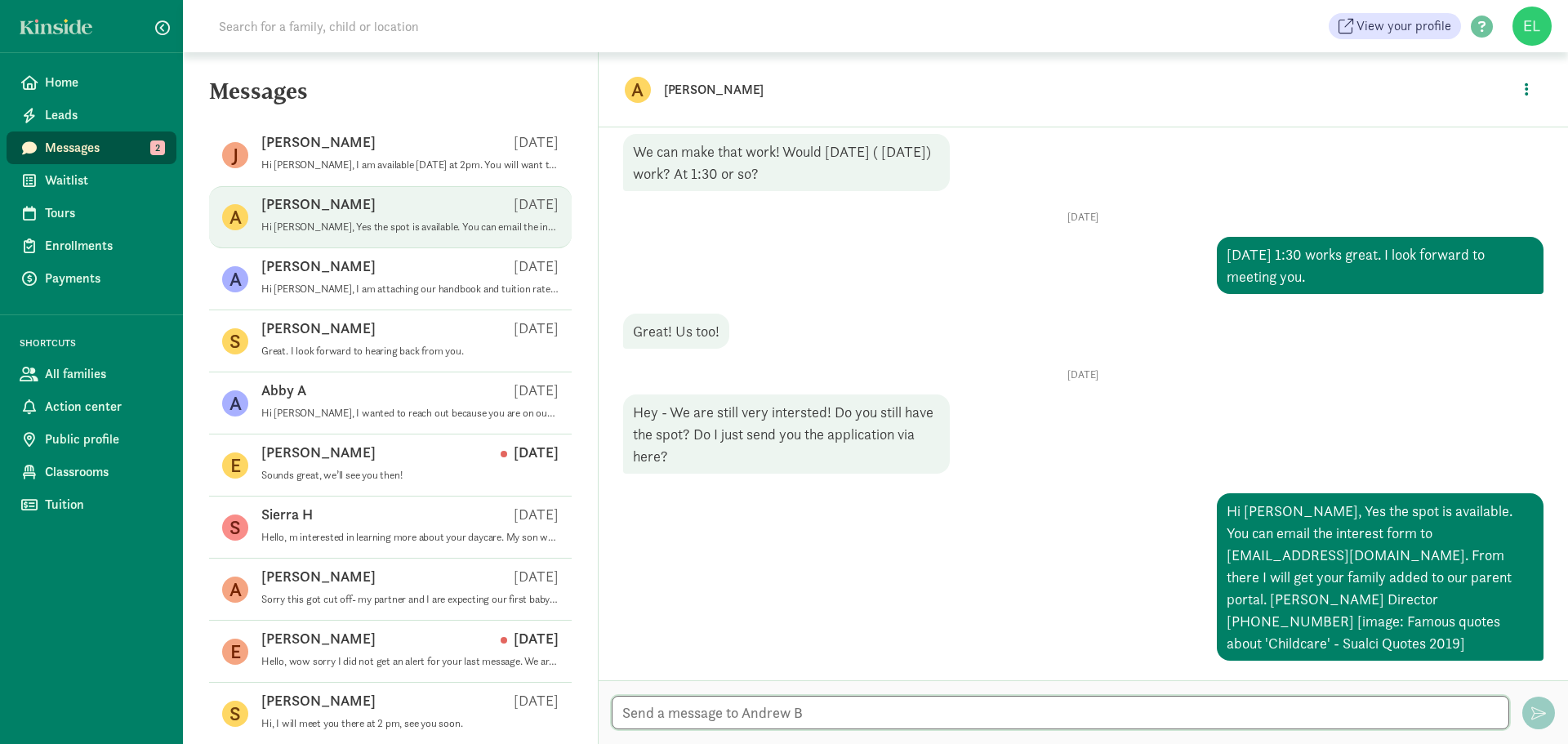
click at [870, 716] on textarea at bounding box center [1061, 712] width 898 height 34
click at [1010, 722] on textarea "Hi Andrew, I wanted to check in a see if you received my last" at bounding box center [1061, 712] width 898 height 34
click at [1060, 710] on textarea "Hi Andrew, I wanted to check in a see if you received my last message." at bounding box center [1061, 712] width 898 height 34
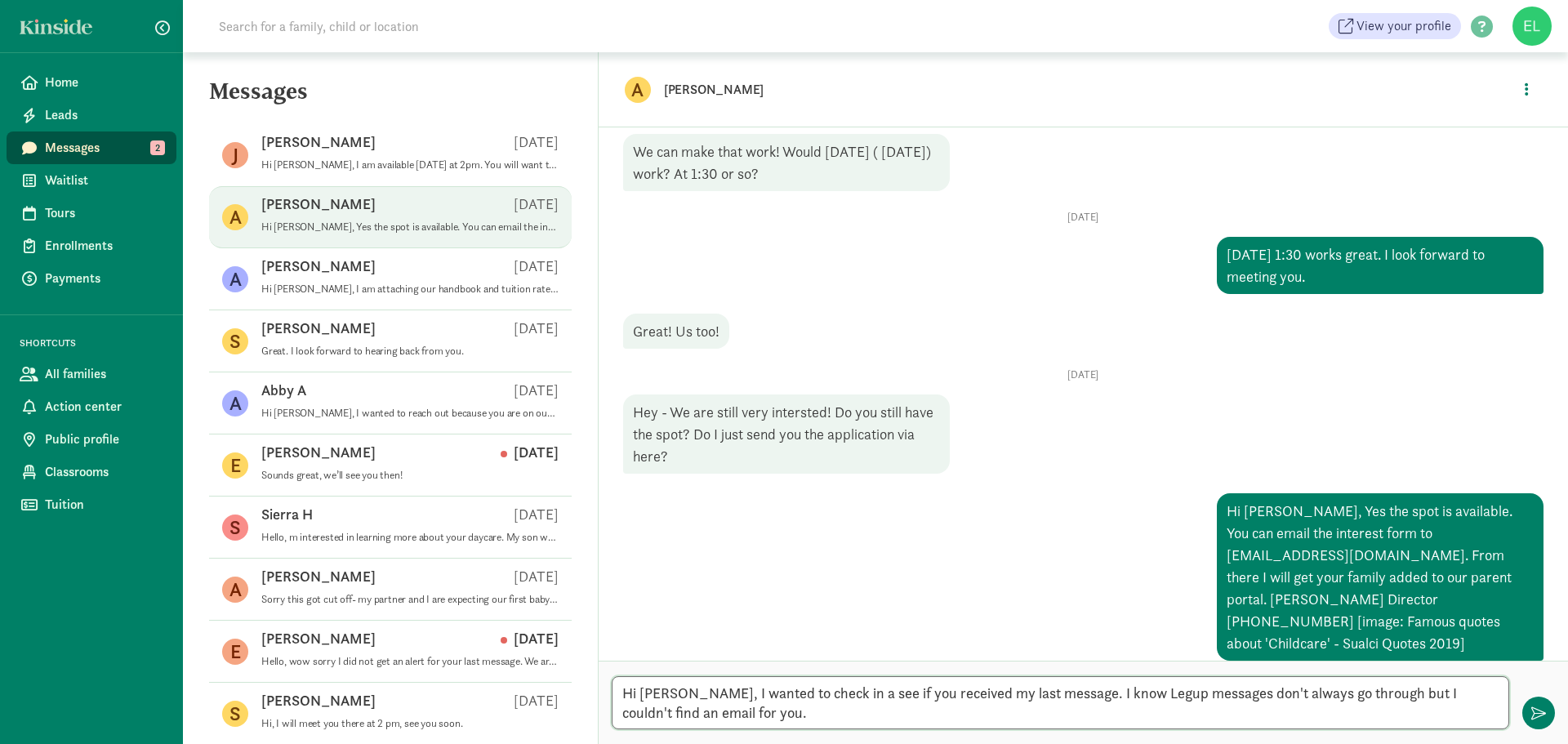
drag, startPoint x: 1370, startPoint y: 718, endPoint x: 1358, endPoint y: 689, distance: 31.4
click at [1358, 689] on textarea "Hi Andrew, I wanted to check in a see if you received my last message. I know L…" at bounding box center [1061, 703] width 898 height 53
type textarea "Hi Andrew, I wanted to check in a see if you received my last message. I know L…"
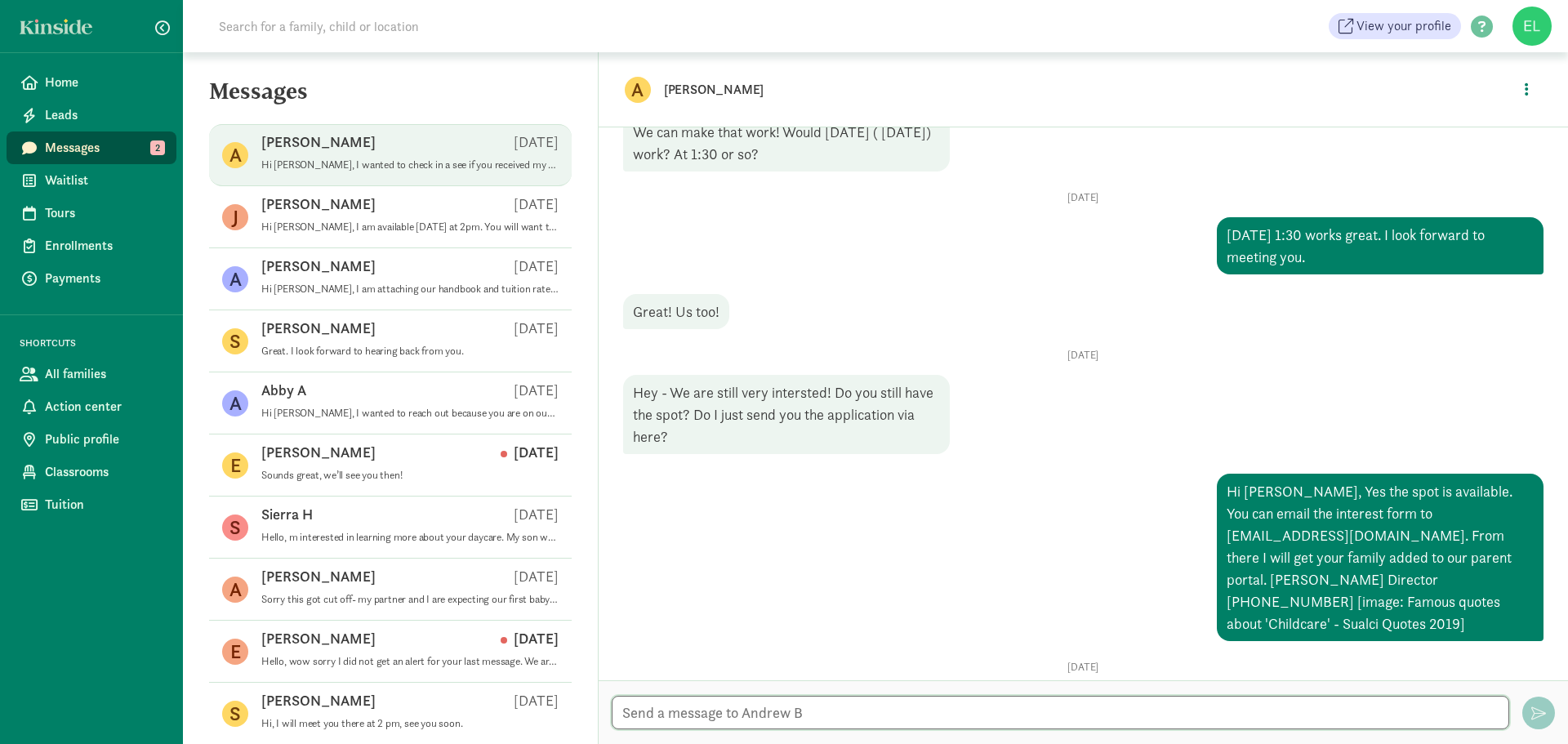
scroll to position [571, 0]
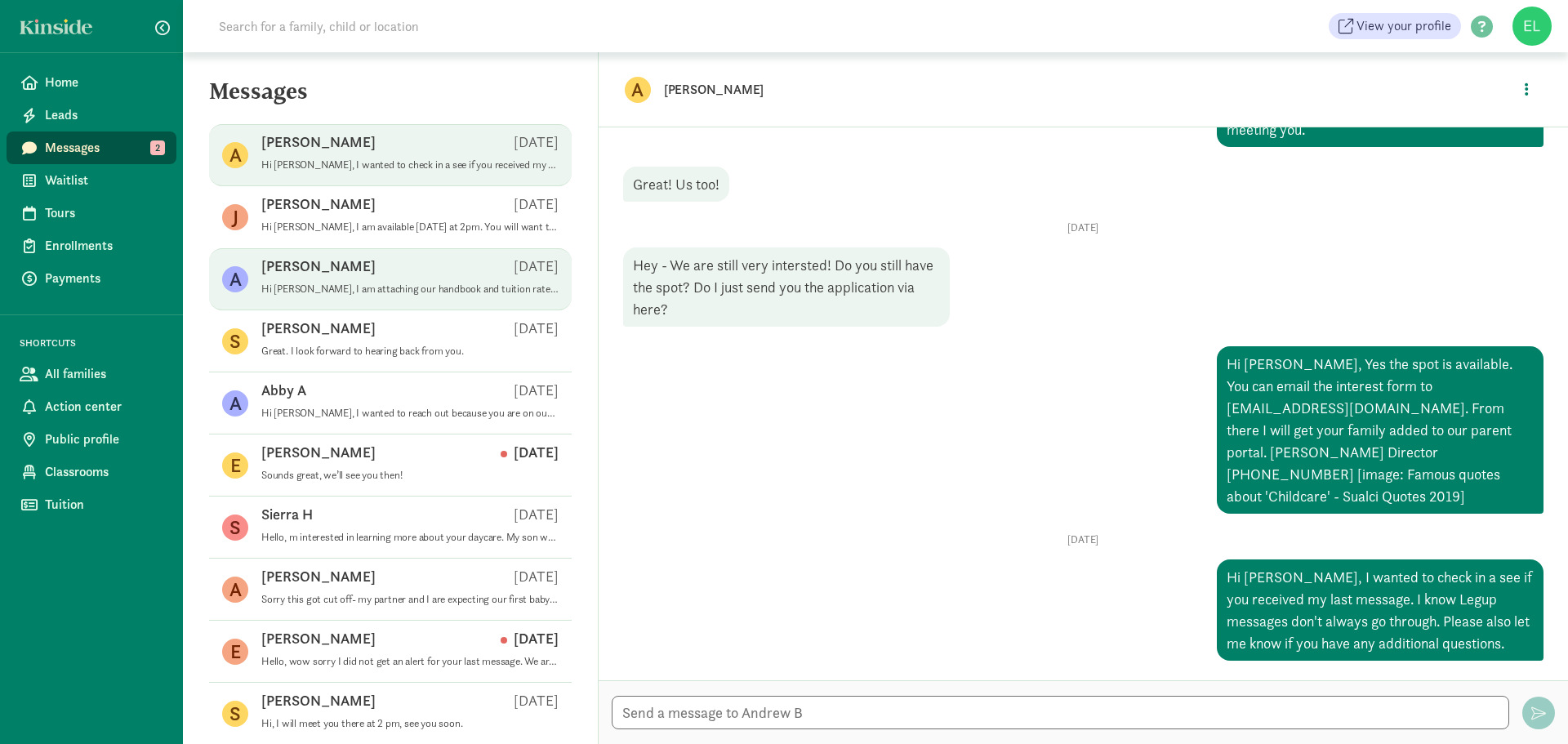
click at [390, 260] on div "Ashley M Jul 29" at bounding box center [409, 270] width 297 height 26
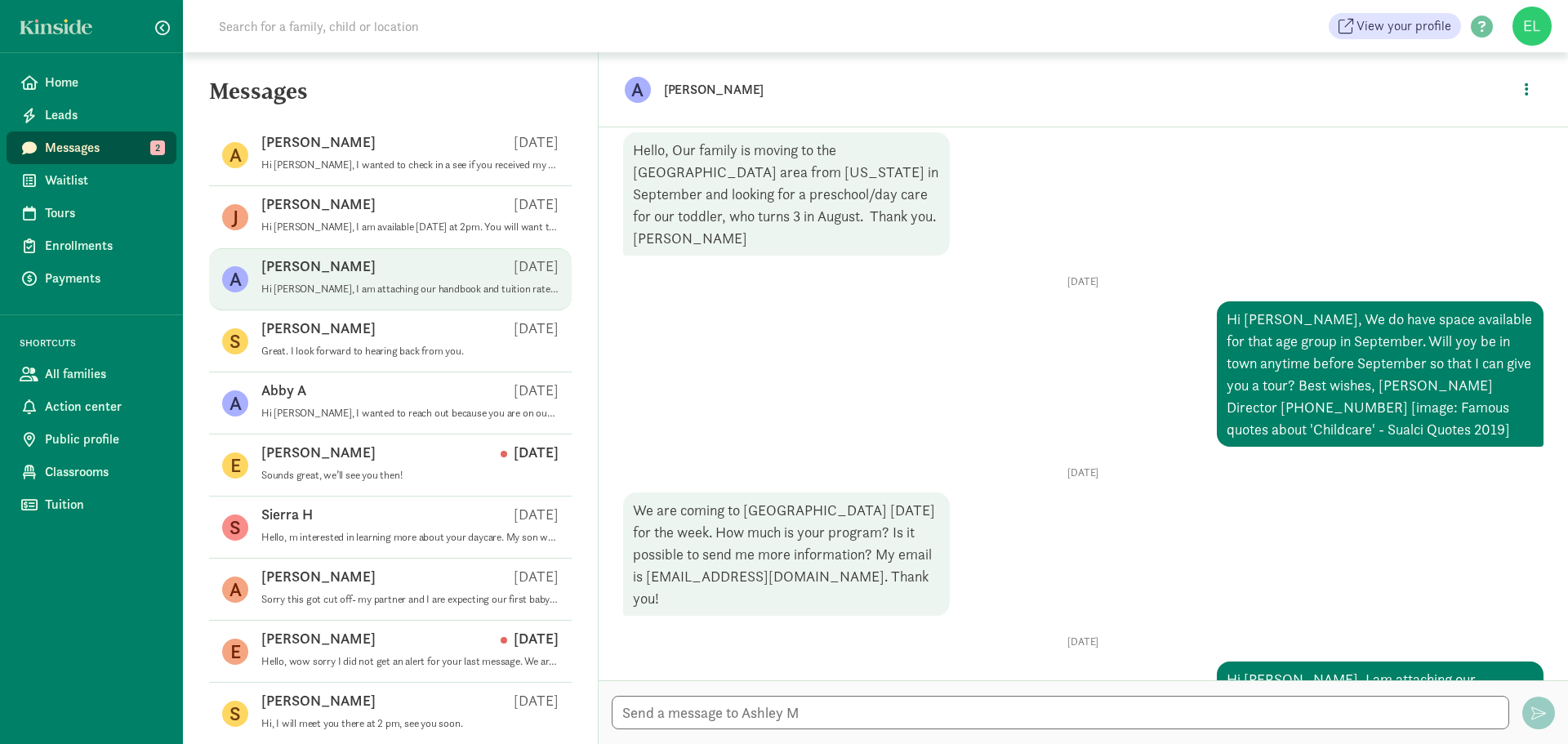
scroll to position [153, 0]
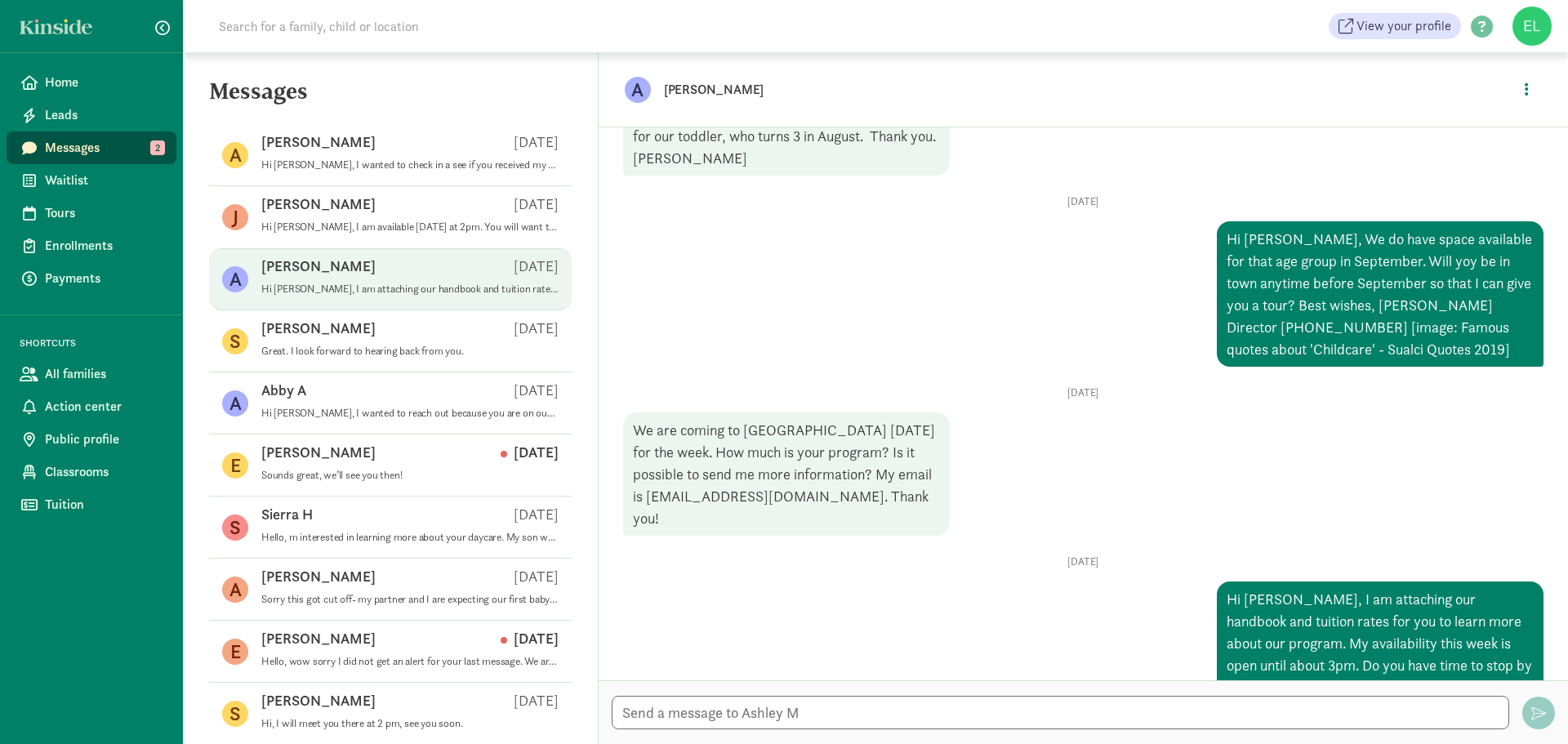
click at [1265, 644] on div "Hi Ashley, I am attaching our handbook and tuition rates for you to learn more …" at bounding box center [1379, 643] width 327 height 123
click at [1330, 623] on div "Hi Ashley, I am attaching our handbook and tuition rates for you to learn more …" at bounding box center [1379, 643] width 327 height 123
click at [106, 68] on link "Home" at bounding box center [91, 83] width 170 height 33
